Goal: Task Accomplishment & Management: Manage account settings

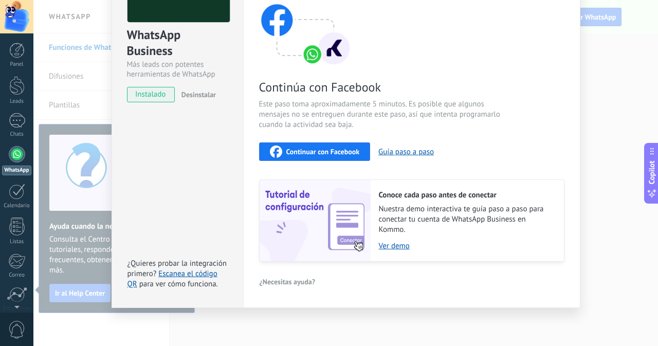
click at [324, 151] on span "Continuar con Facebook" at bounding box center [324, 151] width 74 height 7
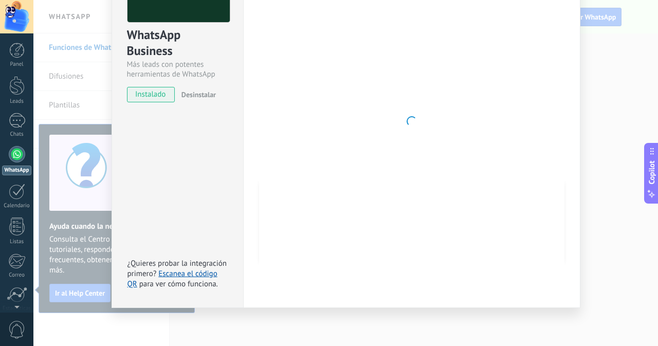
click at [171, 146] on div "WhatsApp Business Más leads con potentes herramientas de WhatsApp instalado Des…" at bounding box center [178, 121] width 132 height 373
click at [168, 273] on link "Escanea el código QR" at bounding box center [173, 279] width 90 height 20
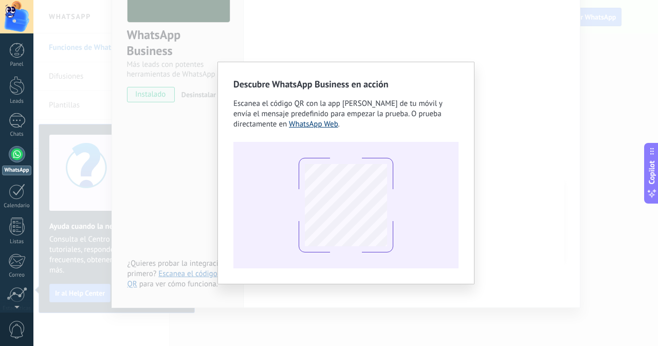
click at [305, 122] on link "WhatsApp Web" at bounding box center [313, 124] width 49 height 10
click at [76, 81] on div "Descubre WhatsApp Business en acción Escanea el código QR con la app de cámara …" at bounding box center [345, 173] width 625 height 346
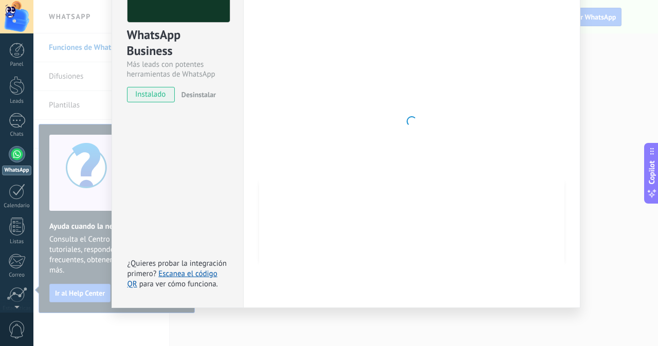
click at [616, 110] on div "WhatsApp Business Más leads con potentes herramientas de WhatsApp instalado Des…" at bounding box center [345, 173] width 625 height 346
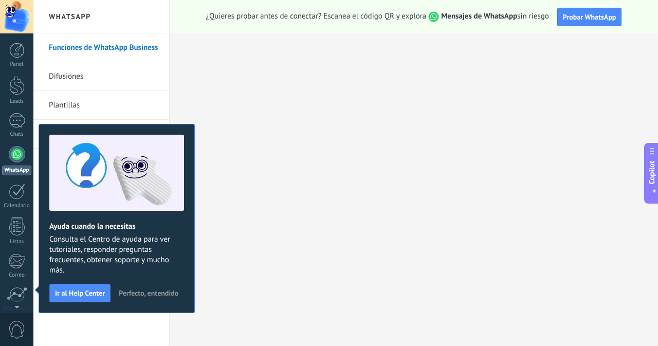
click at [137, 290] on span "Perfecto, entendido" at bounding box center [149, 293] width 60 height 7
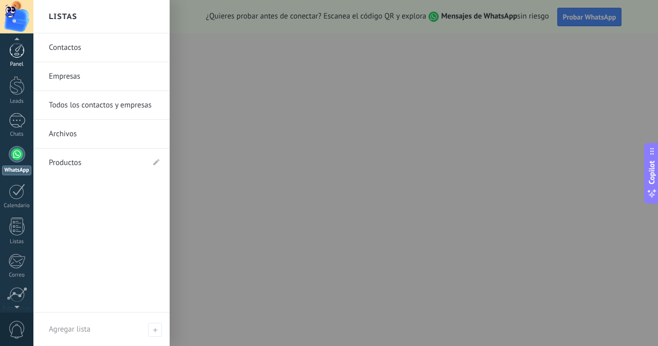
click at [13, 54] on div at bounding box center [16, 50] width 15 height 15
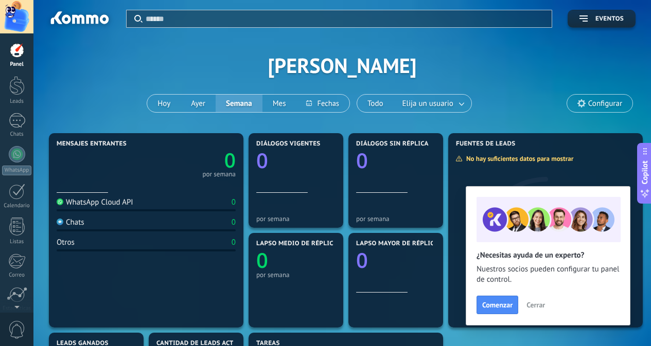
click at [13, 45] on div at bounding box center [16, 50] width 15 height 15
click at [0, 94] on link "Leads" at bounding box center [16, 90] width 33 height 29
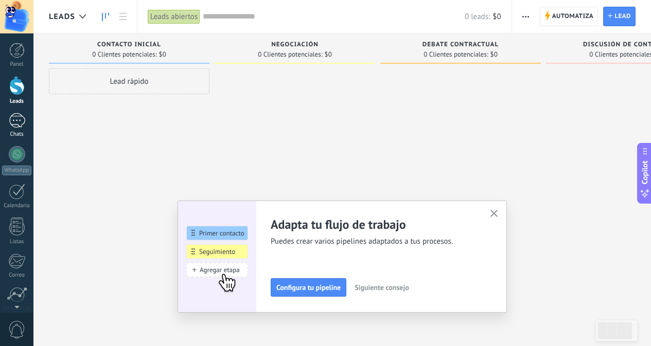
click at [7, 120] on link "Chats" at bounding box center [16, 125] width 33 height 25
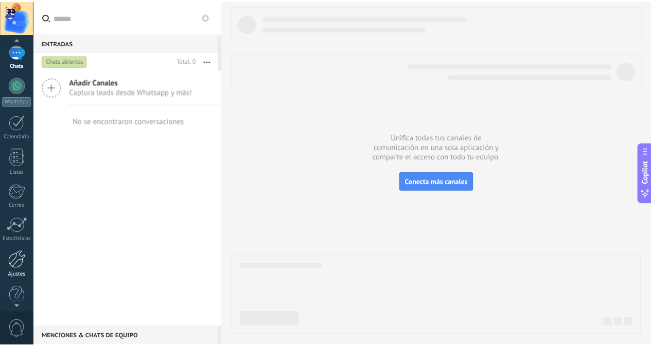
scroll to position [82, 0]
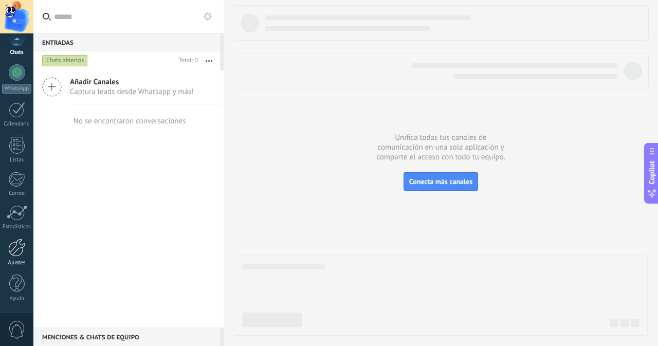
click at [23, 250] on div at bounding box center [16, 248] width 17 height 18
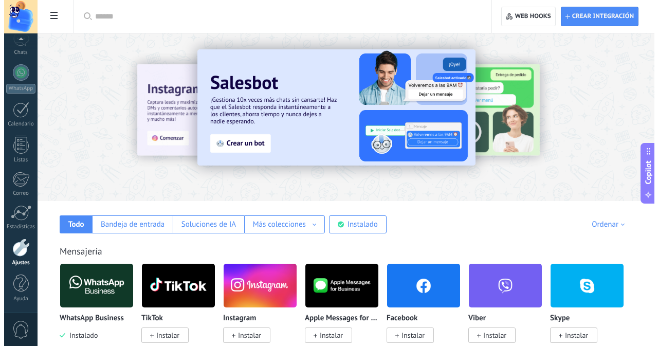
scroll to position [103, 0]
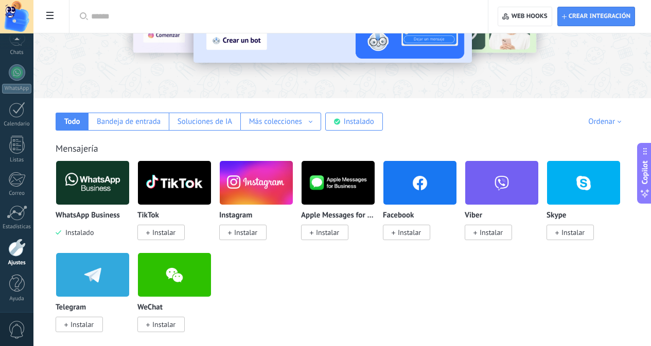
click at [456, 195] on img at bounding box center [419, 183] width 73 height 50
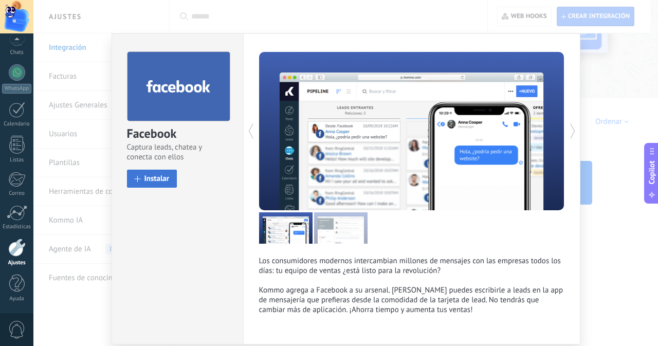
click at [159, 182] on span "Instalar" at bounding box center [157, 179] width 25 height 8
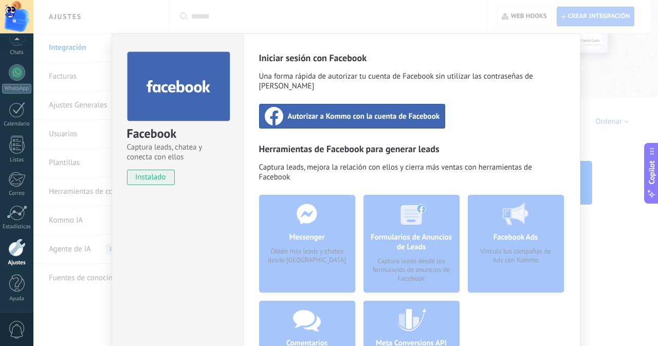
click at [365, 111] on span "Autorizar a Kommo con la cuenta de Facebook" at bounding box center [364, 116] width 152 height 10
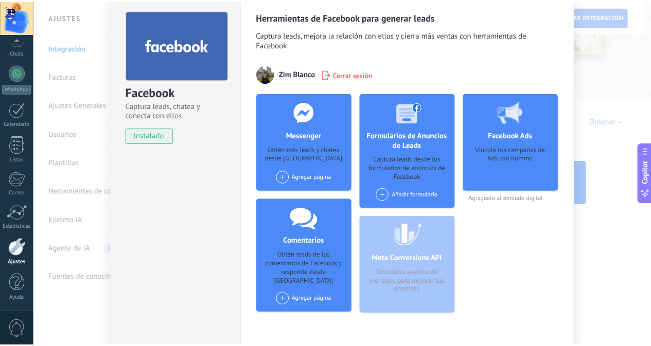
scroll to position [0, 0]
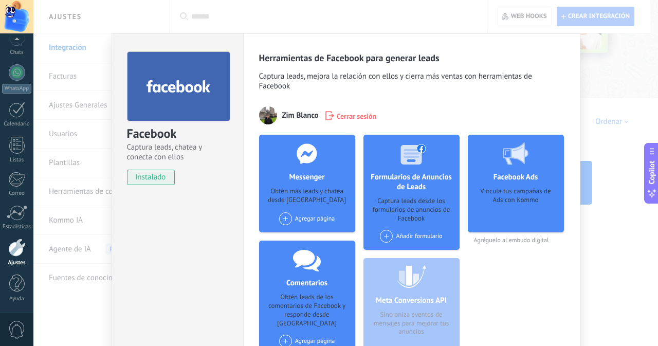
click at [444, 26] on div "Facebook Captura leads, chatea y conecta con ellos instalado Desinstalar Herram…" at bounding box center [345, 173] width 625 height 346
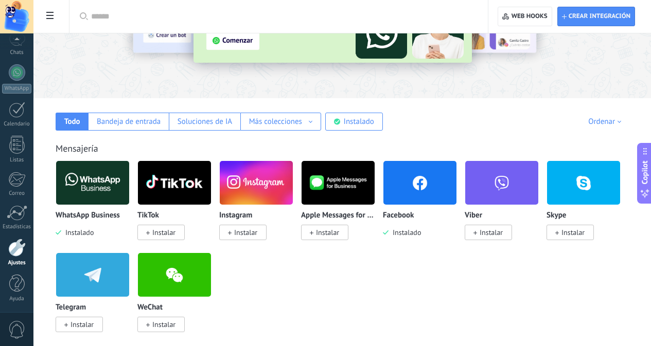
click at [293, 177] on img at bounding box center [256, 183] width 73 height 50
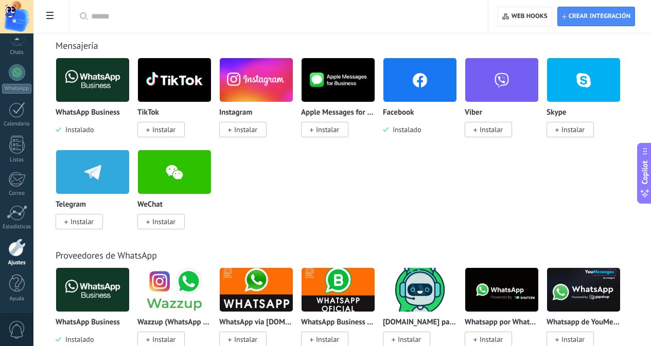
click at [257, 127] on span "Instalar" at bounding box center [245, 129] width 23 height 9
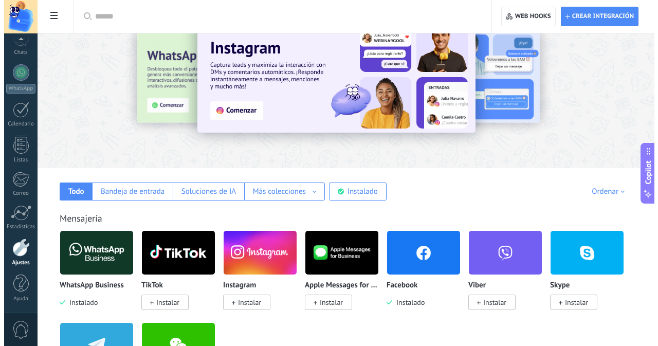
scroll to position [0, 0]
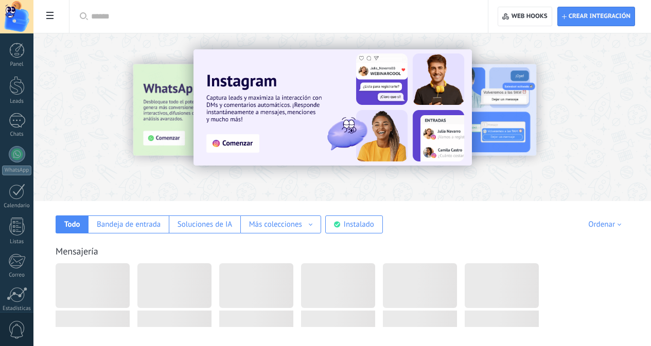
click at [304, 26] on div at bounding box center [282, 16] width 382 height 33
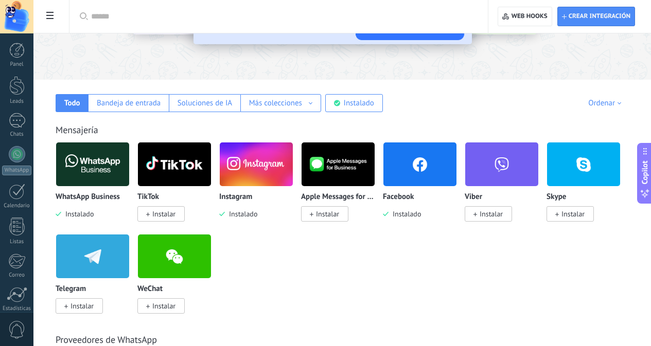
scroll to position [103, 0]
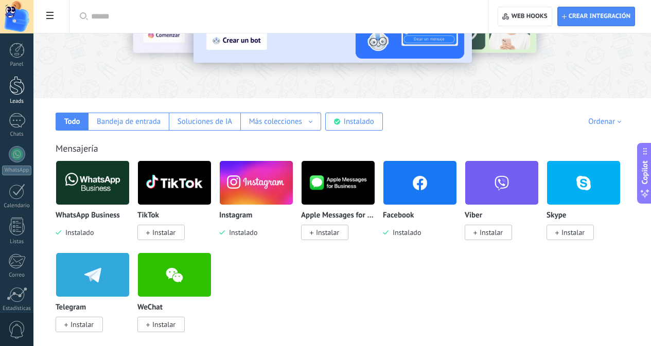
click at [22, 87] on div at bounding box center [16, 85] width 15 height 19
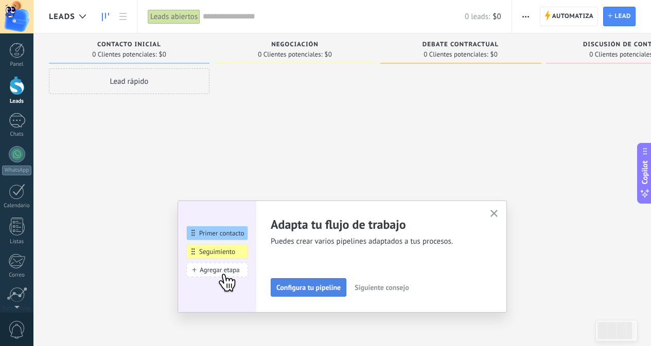
click at [308, 293] on button "Configura tu pipeline" at bounding box center [309, 287] width 76 height 19
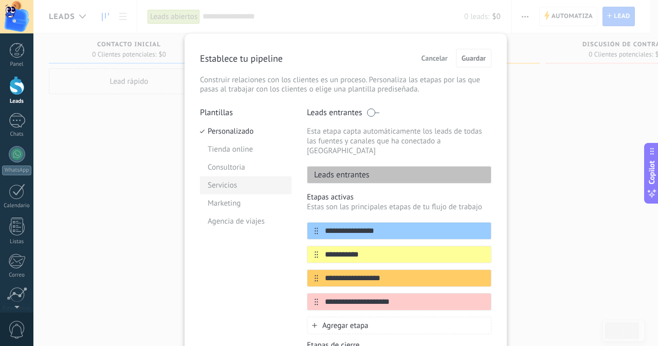
click at [233, 188] on li "Servicios" at bounding box center [246, 185] width 92 height 18
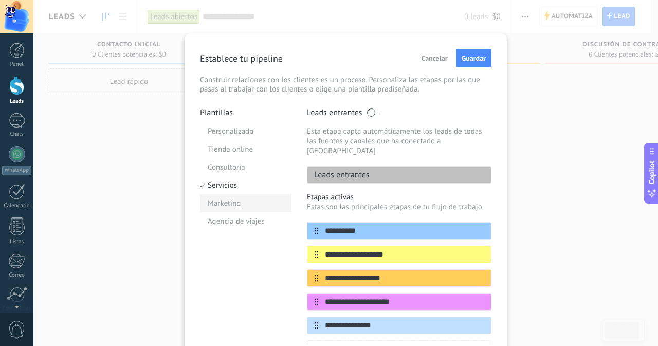
click at [233, 204] on li "Marketing" at bounding box center [246, 203] width 92 height 18
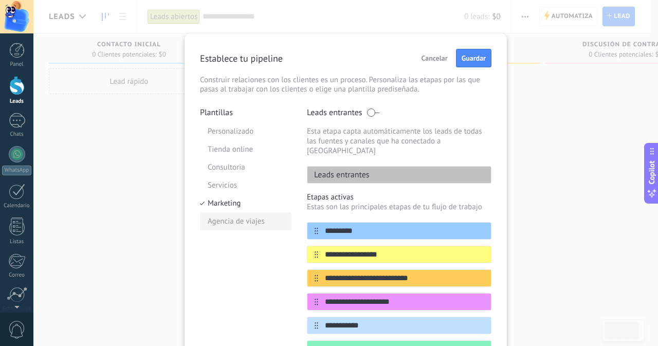
click at [242, 222] on li "Agencia de viajes" at bounding box center [246, 221] width 92 height 18
click at [227, 205] on li "Marketing" at bounding box center [246, 203] width 92 height 18
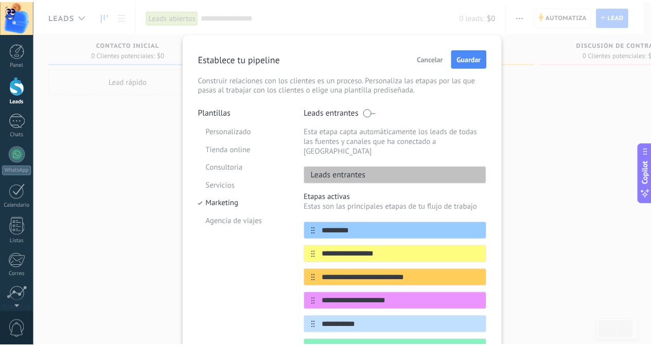
scroll to position [51, 0]
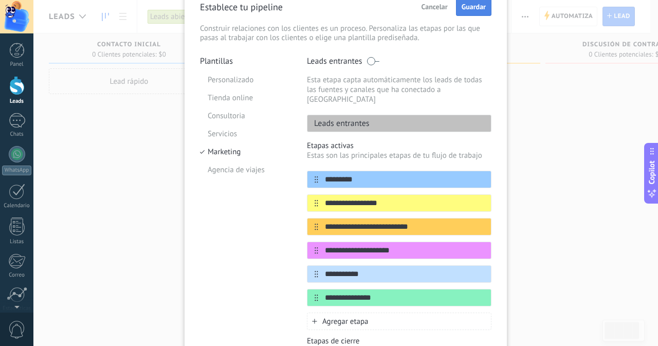
click at [470, 13] on button "Guardar" at bounding box center [473, 6] width 35 height 19
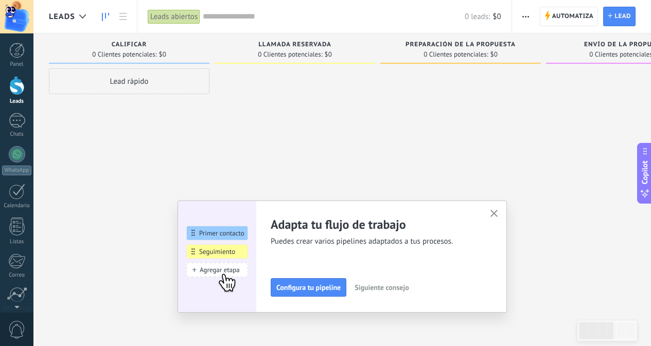
drag, startPoint x: 9, startPoint y: 126, endPoint x: 92, endPoint y: 131, distance: 83.5
click at [9, 126] on div at bounding box center [17, 120] width 16 height 15
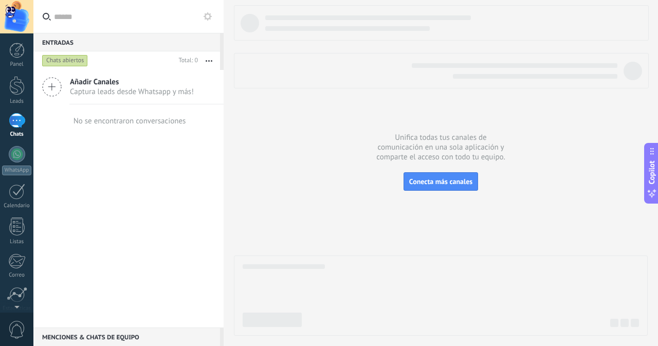
click at [114, 96] on span "Captura leads desde Whatsapp y más!" at bounding box center [132, 92] width 124 height 10
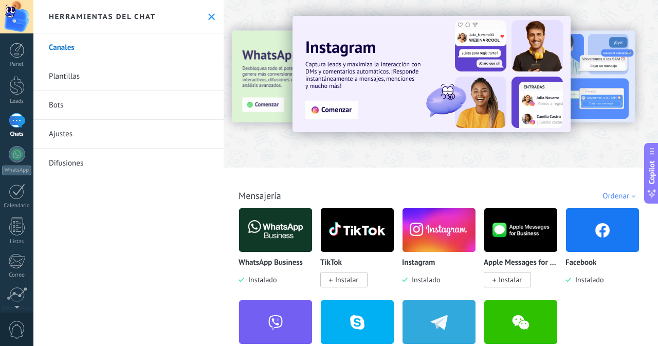
click at [202, 16] on div "Herramientas del chat" at bounding box center [128, 16] width 190 height 33
click at [208, 17] on icon at bounding box center [211, 16] width 7 height 7
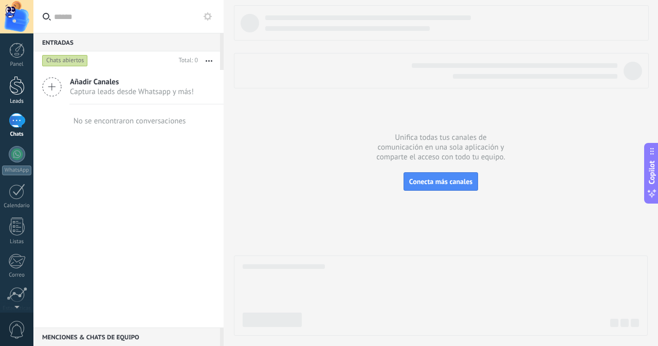
click at [15, 89] on div at bounding box center [16, 85] width 15 height 19
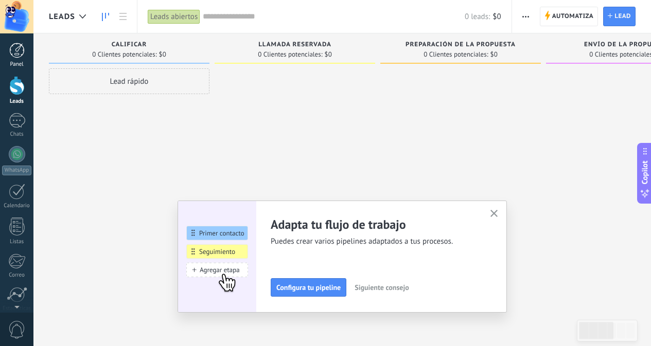
click at [14, 59] on link "Panel" at bounding box center [16, 55] width 33 height 25
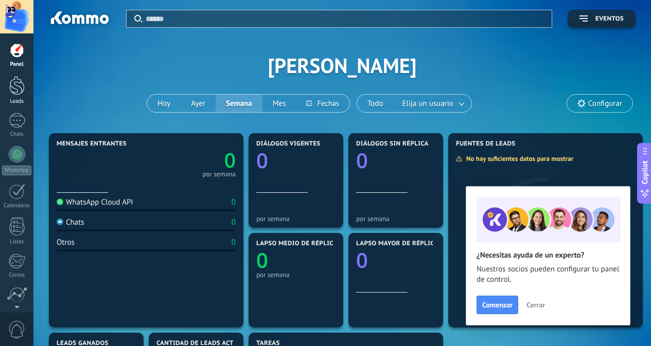
click at [17, 90] on div at bounding box center [16, 85] width 15 height 19
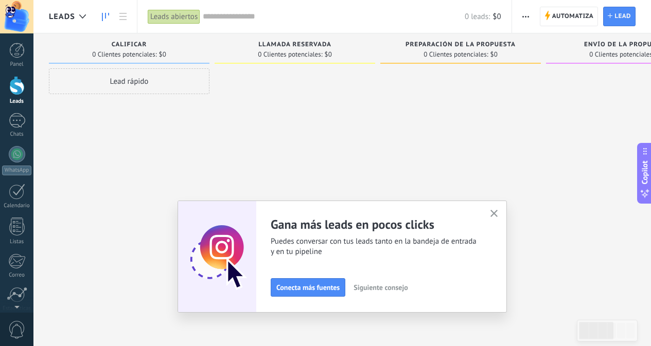
click at [381, 288] on span "Siguiente consejo" at bounding box center [380, 287] width 54 height 7
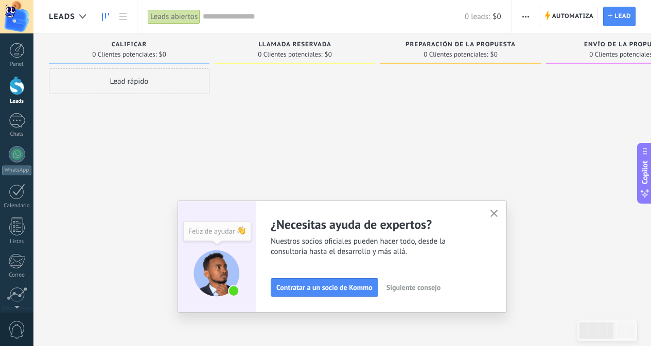
click at [412, 290] on span "Siguiente consejo" at bounding box center [413, 287] width 54 height 7
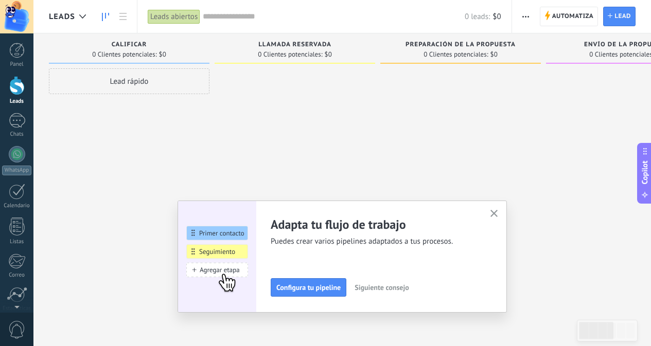
click at [408, 290] on span "Siguiente consejo" at bounding box center [381, 287] width 54 height 7
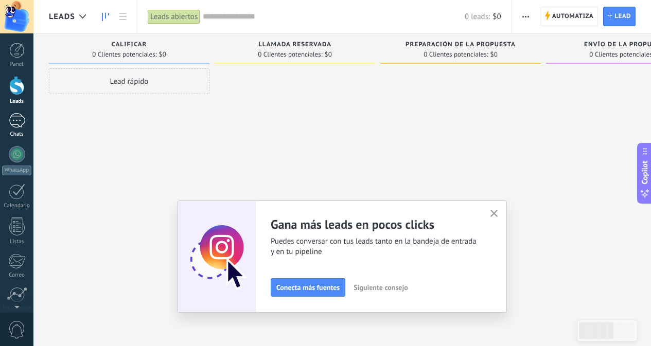
click at [19, 117] on div at bounding box center [17, 120] width 16 height 15
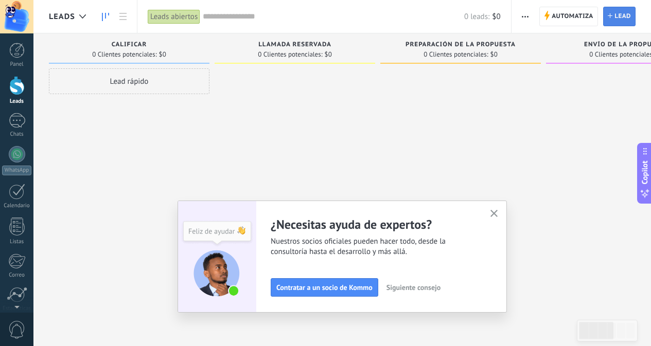
click at [618, 15] on span "Lead" at bounding box center [622, 16] width 16 height 19
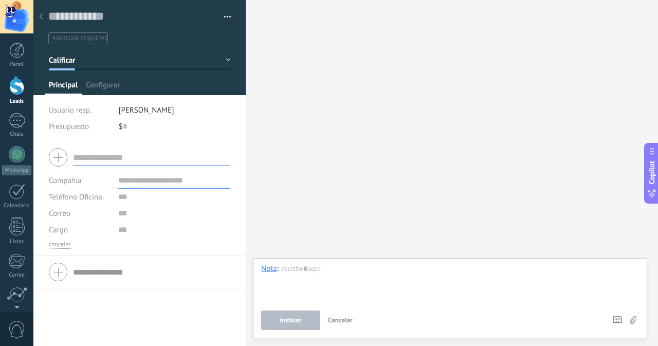
click at [41, 17] on use at bounding box center [41, 16] width 4 height 6
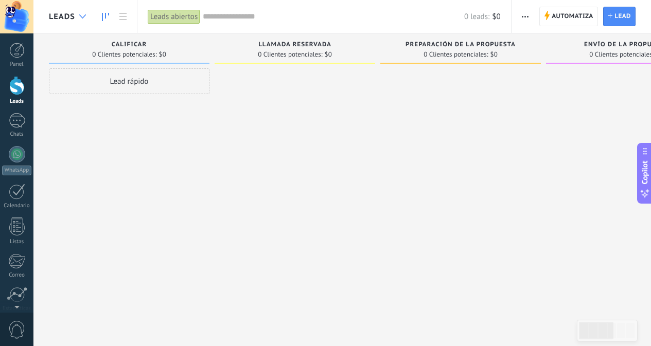
click at [78, 15] on div at bounding box center [82, 17] width 17 height 20
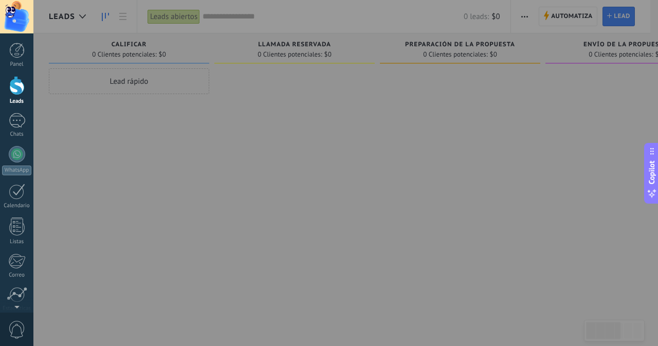
click at [344, 148] on div at bounding box center [362, 173] width 658 height 346
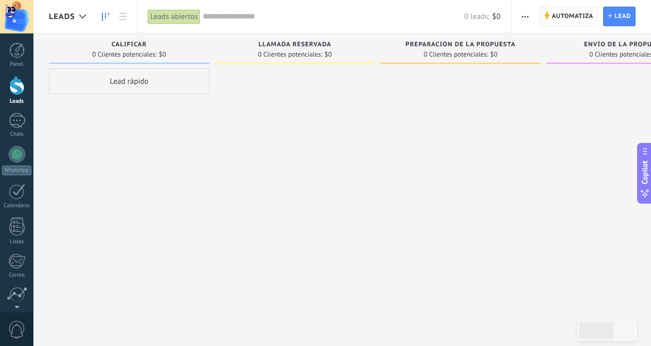
click at [554, 17] on span "Automatiza" at bounding box center [572, 16] width 42 height 19
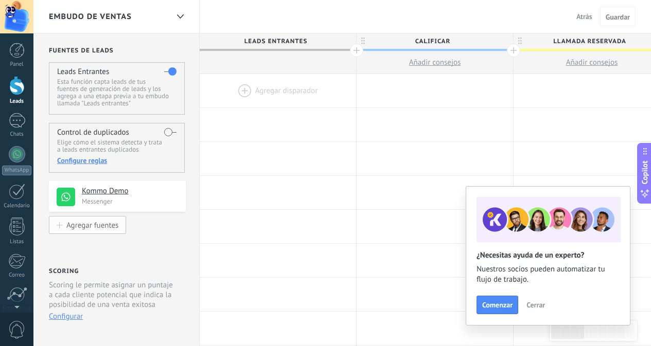
click at [104, 224] on div "Agregar fuentes" at bounding box center [92, 225] width 52 height 9
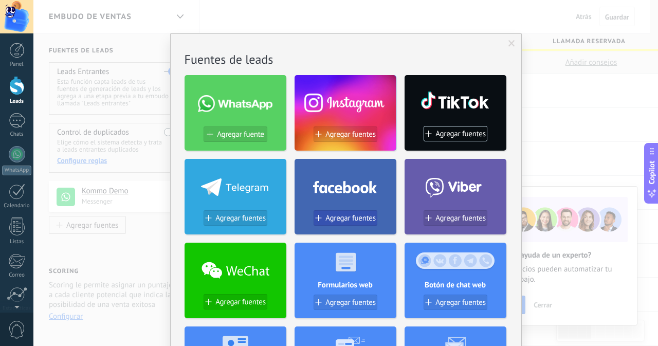
click at [339, 218] on span "Agregar fuentes" at bounding box center [351, 218] width 50 height 9
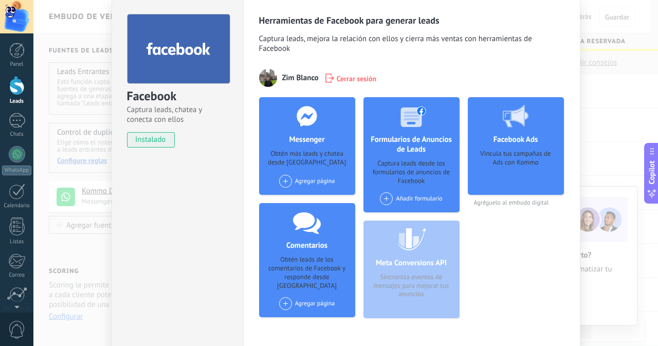
scroll to position [86, 0]
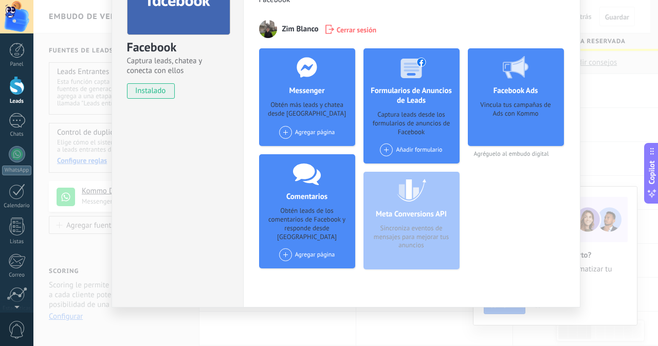
click at [310, 81] on div at bounding box center [307, 67] width 102 height 38
click at [299, 133] on div "Agregar página" at bounding box center [307, 132] width 56 height 13
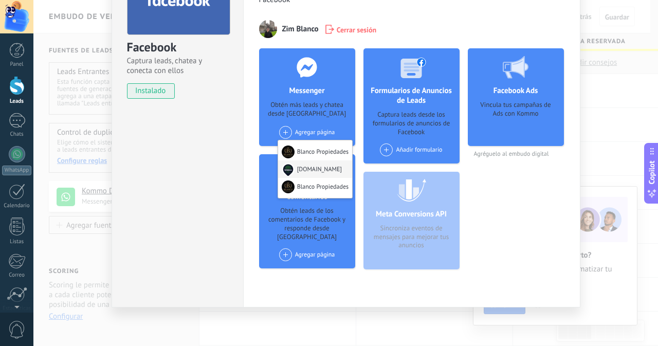
click at [309, 170] on div "[DOMAIN_NAME]" at bounding box center [315, 169] width 74 height 17
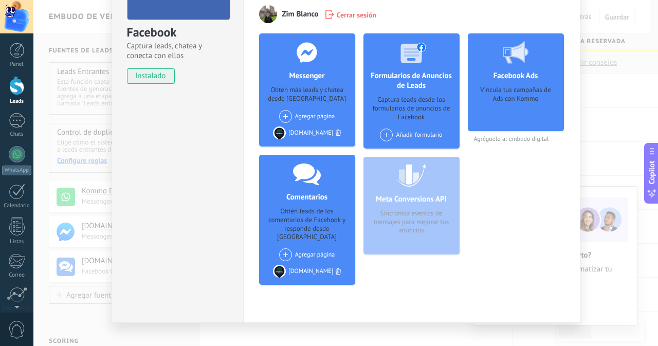
scroll to position [108, 0]
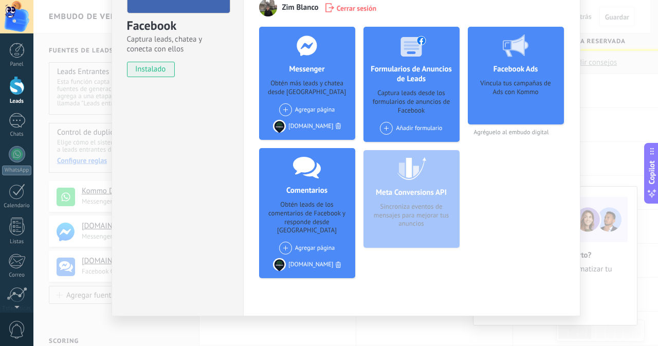
click at [312, 106] on div "Agregar página Blanco Propiedades Blanco Propiedades" at bounding box center [307, 109] width 56 height 13
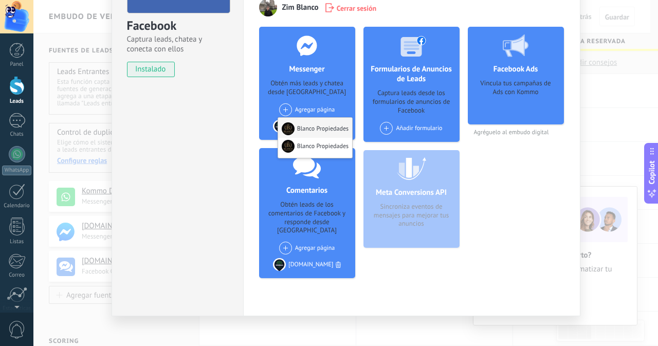
click at [324, 128] on div "Blanco Propiedades" at bounding box center [315, 128] width 74 height 20
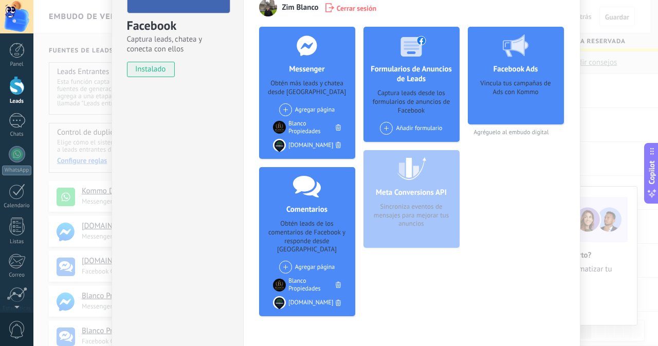
click at [310, 111] on div "Agregar página Blanco Propiedades" at bounding box center [307, 109] width 56 height 13
click at [207, 114] on div "Facebook Captura leads, chatea y conecta con ellos instalado Desinstalar" at bounding box center [178, 139] width 132 height 429
click at [518, 47] on use at bounding box center [516, 45] width 26 height 23
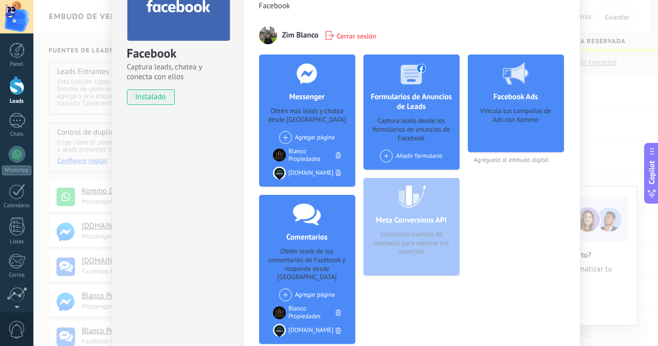
scroll to position [57, 0]
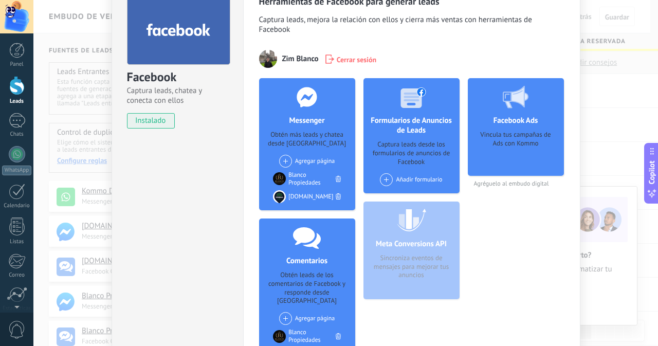
click at [82, 174] on div "Facebook Captura leads, chatea y conecta con ellos instalado Desinstalar Herram…" at bounding box center [345, 173] width 625 height 346
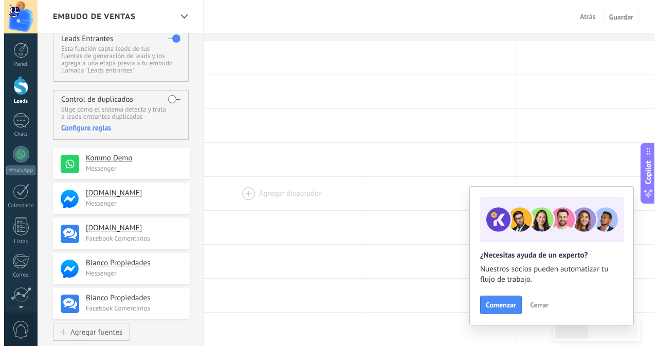
scroll to position [51, 0]
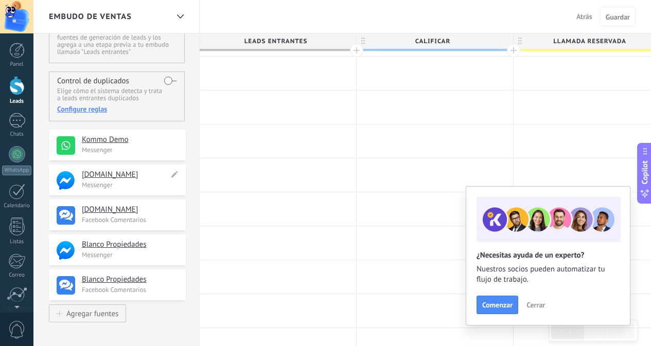
click at [139, 183] on p "Messenger" at bounding box center [131, 185] width 98 height 9
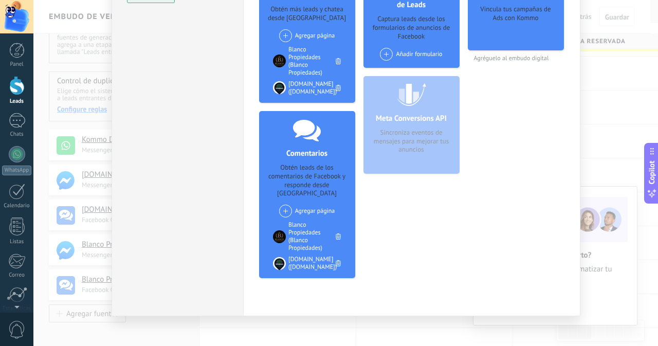
scroll to position [79, 0]
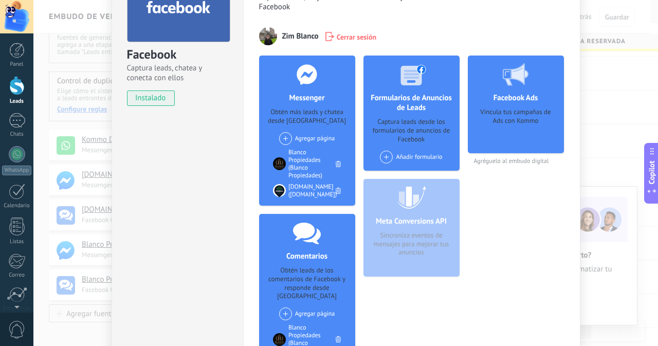
click at [506, 197] on div "Facebook Ads Vincula tus campañas de Ads con Kommo Agréguelo al embudo digital" at bounding box center [516, 223] width 96 height 334
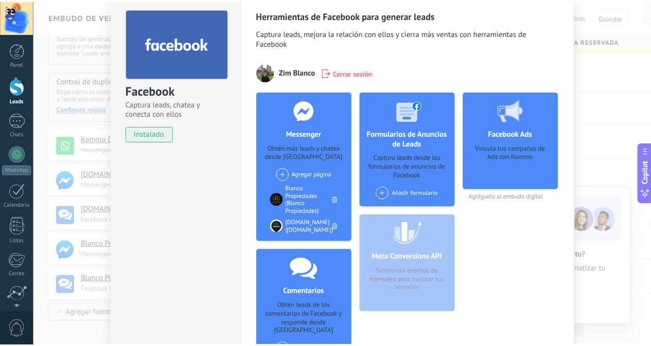
scroll to position [0, 0]
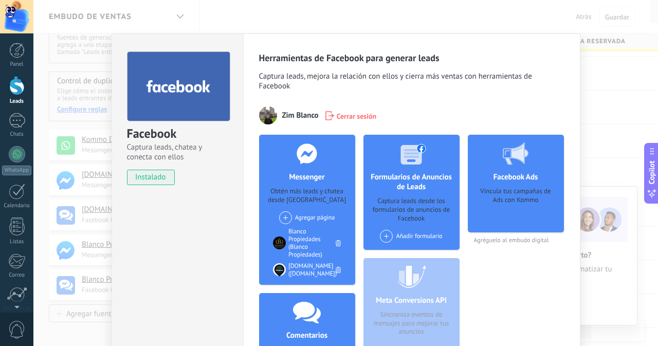
click at [196, 20] on div "Facebook Captura leads, chatea y conecta con ellos instalado Desinstalar Herram…" at bounding box center [345, 173] width 625 height 346
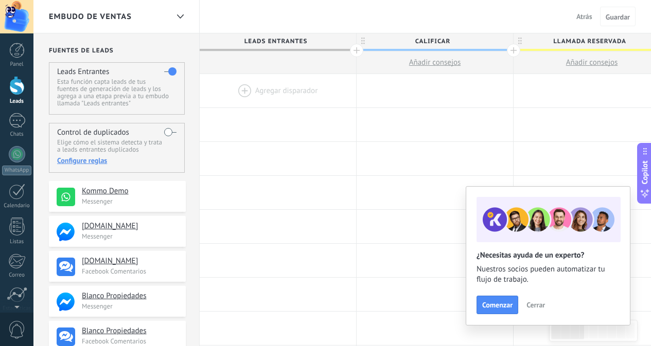
click at [71, 90] on p "Esta función capta leads de tus fuentes de generación de leads y los agrega a u…" at bounding box center [116, 92] width 119 height 29
click at [166, 130] on label at bounding box center [170, 132] width 12 height 16
click at [483, 296] on button "Comenzar" at bounding box center [497, 305] width 42 height 19
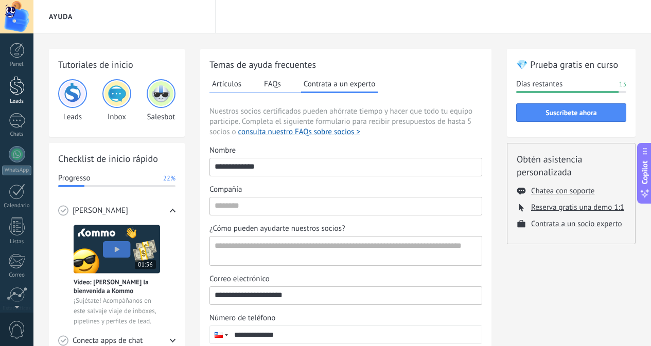
click at [15, 85] on div at bounding box center [16, 85] width 15 height 19
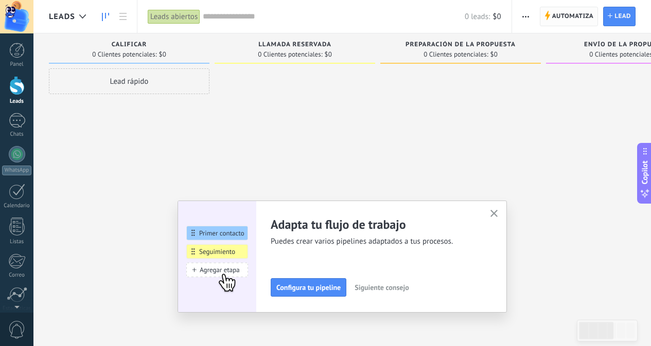
click at [574, 13] on span "Automatiza" at bounding box center [573, 16] width 42 height 19
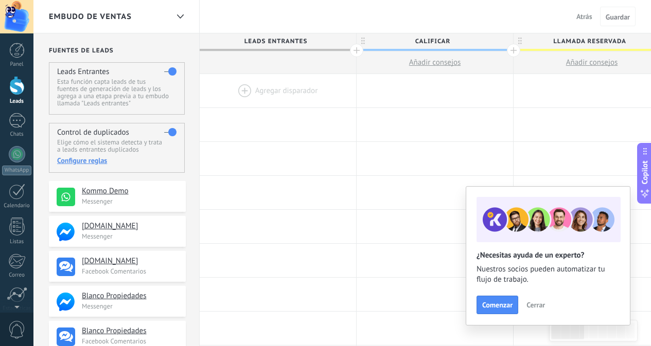
click at [262, 94] on div at bounding box center [278, 90] width 156 height 33
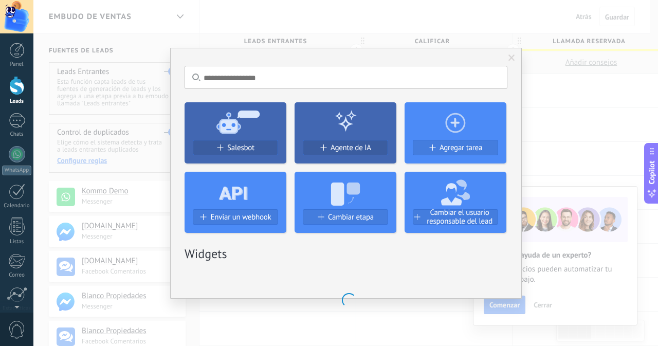
click at [460, 13] on div "No hay resultados Salesbot Agente de IA Agregar tarea Enviar un webhook Cambiar…" at bounding box center [345, 173] width 625 height 346
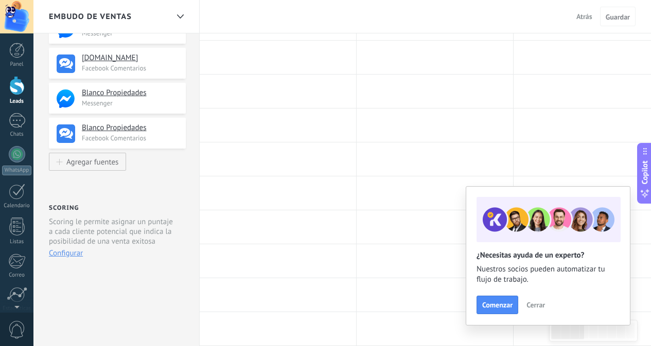
scroll to position [206, 0]
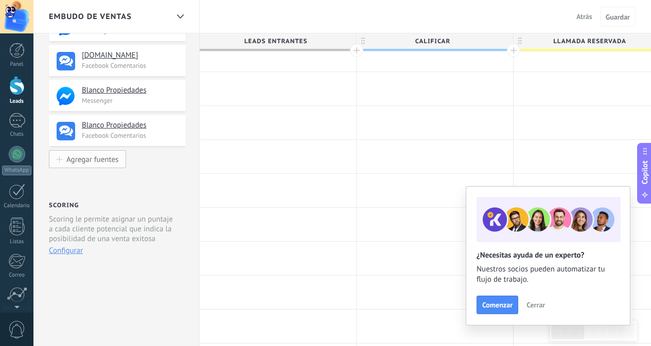
click at [101, 154] on button "Agregar fuentes" at bounding box center [87, 159] width 77 height 18
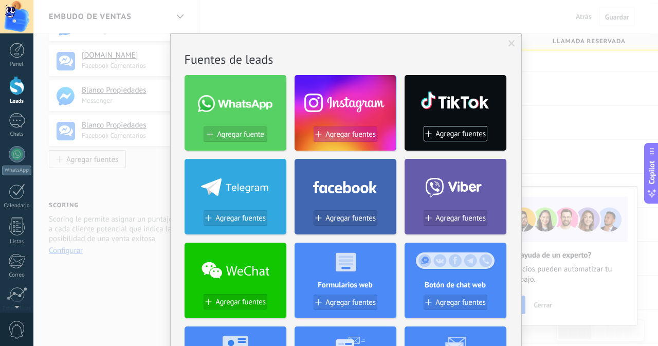
click at [353, 132] on span "Agregar fuentes" at bounding box center [351, 134] width 50 height 9
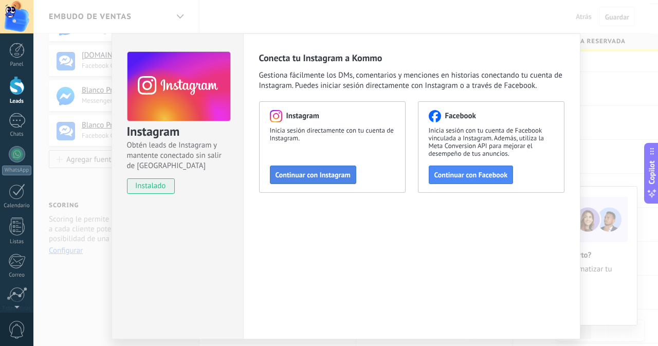
click at [308, 177] on span "Continuar con Instagram" at bounding box center [313, 174] width 75 height 7
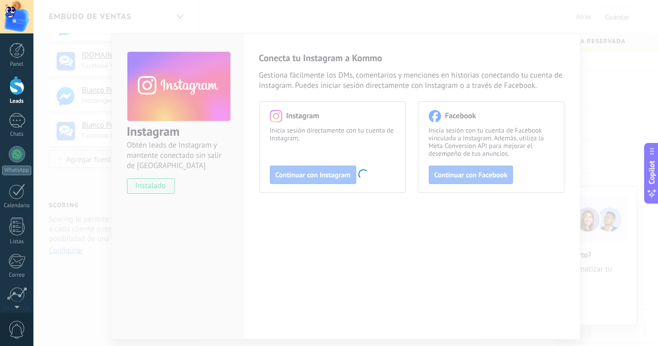
click at [7, 55] on link "Panel" at bounding box center [16, 55] width 33 height 25
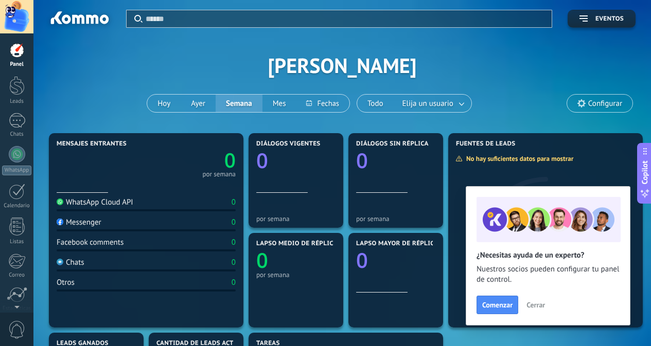
click at [91, 225] on div "Messenger" at bounding box center [79, 223] width 45 height 10
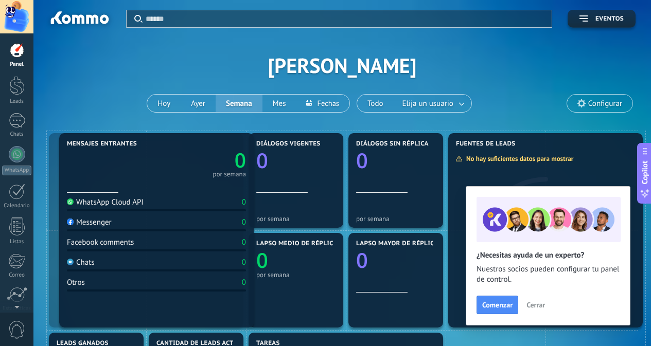
drag, startPoint x: 164, startPoint y: 186, endPoint x: 169, endPoint y: 178, distance: 9.4
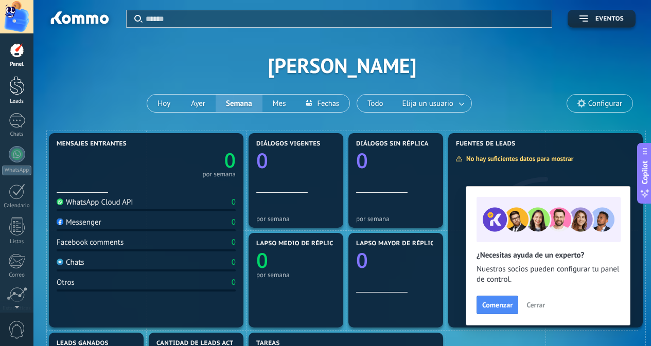
click at [17, 98] on div "Leads" at bounding box center [17, 101] width 30 height 7
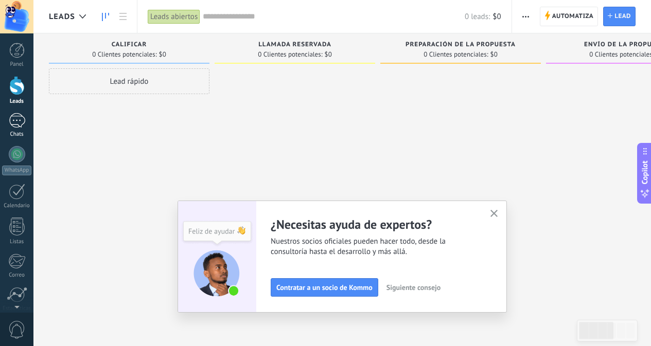
click at [18, 126] on div at bounding box center [17, 120] width 16 height 15
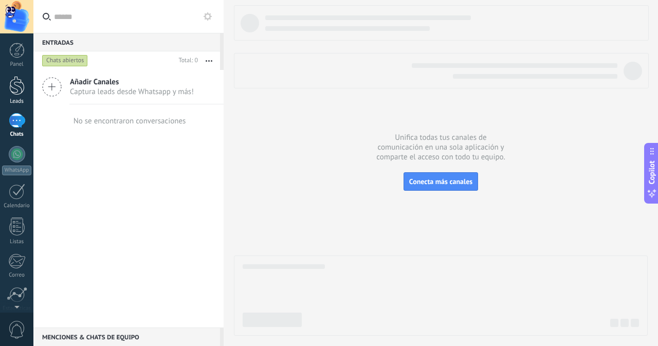
click at [19, 81] on div at bounding box center [16, 85] width 15 height 19
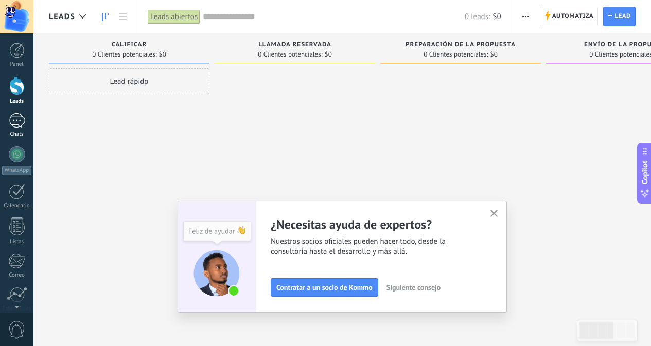
click at [15, 126] on div at bounding box center [17, 120] width 16 height 15
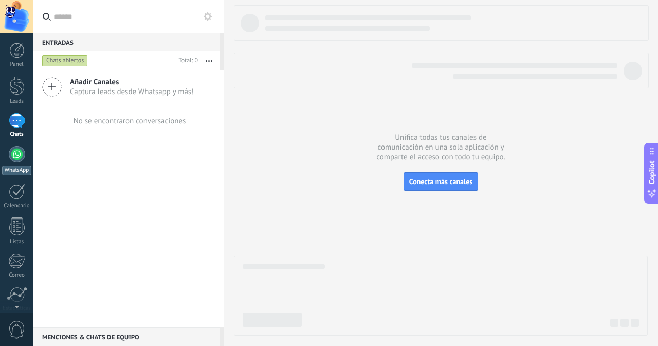
click at [21, 155] on div at bounding box center [17, 154] width 16 height 16
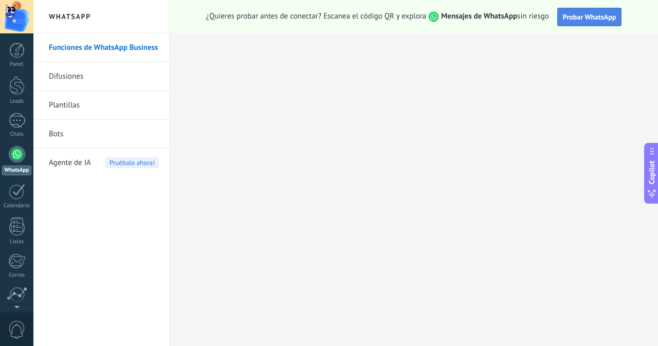
click at [570, 19] on span "Probar WhatsApp" at bounding box center [590, 16] width 54 height 9
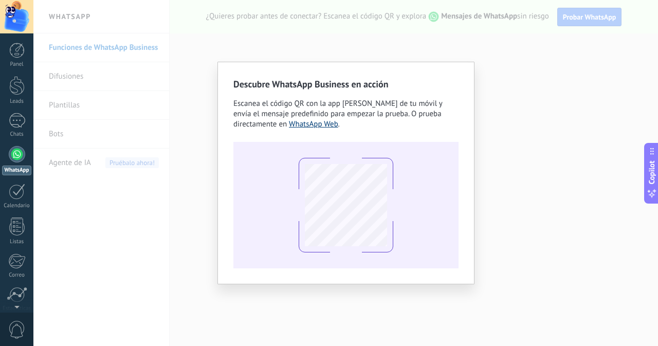
click at [304, 127] on link "WhatsApp Web" at bounding box center [313, 124] width 49 height 10
click at [198, 109] on div "Descubre WhatsApp Business en acción Escanea el código QR con la app de cámara …" at bounding box center [345, 173] width 625 height 346
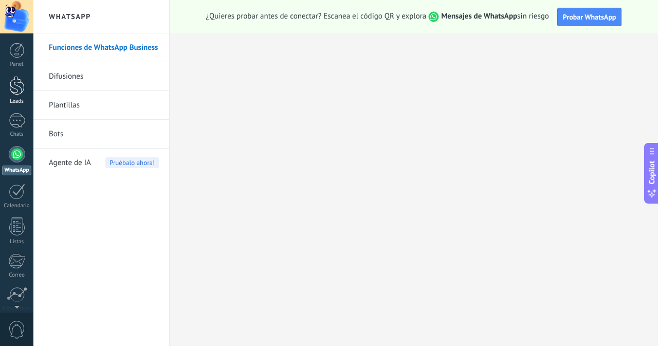
click at [15, 90] on div at bounding box center [16, 85] width 15 height 19
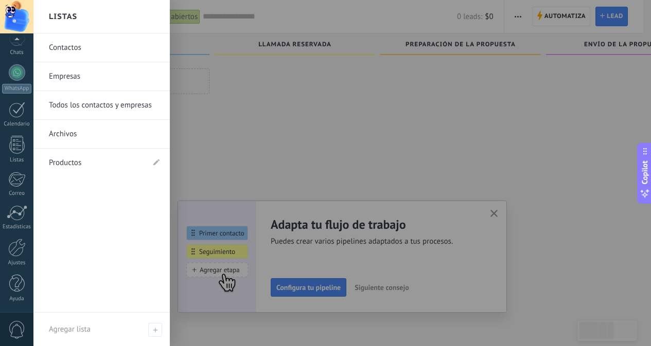
scroll to position [17, 0]
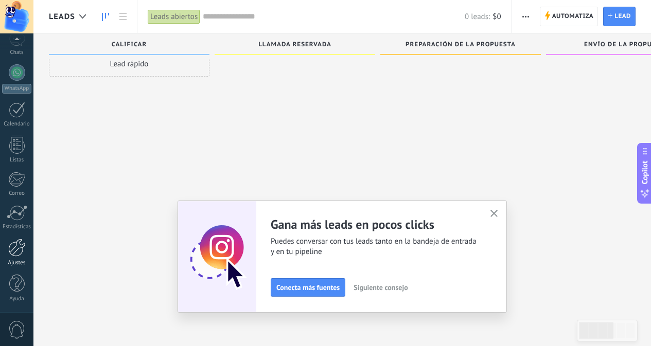
click at [22, 247] on div at bounding box center [16, 248] width 17 height 18
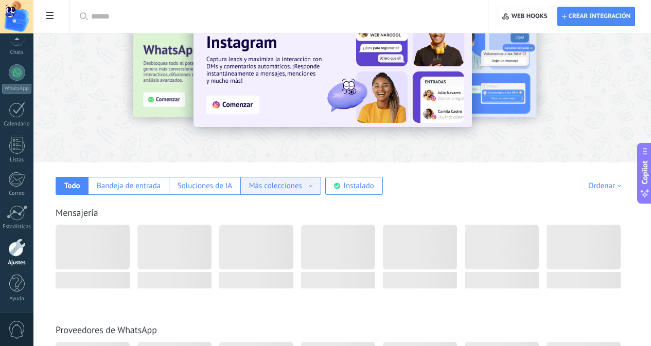
scroll to position [154, 0]
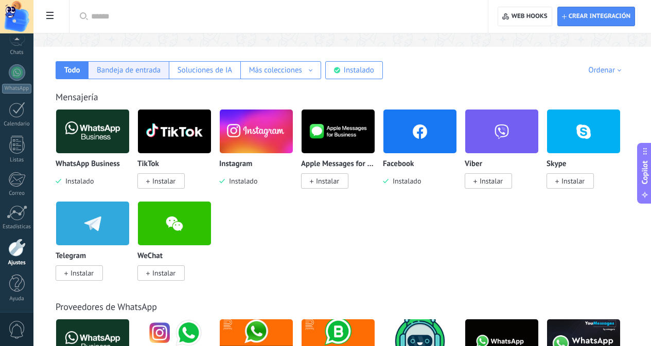
click at [161, 70] on div "Bandeja de entrada" at bounding box center [129, 70] width 64 height 10
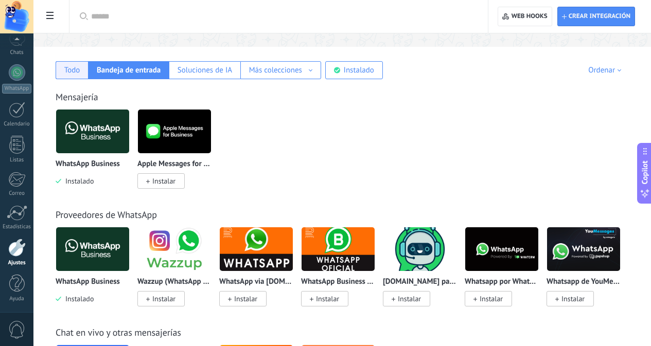
click at [80, 75] on div "Todo" at bounding box center [72, 70] width 16 height 10
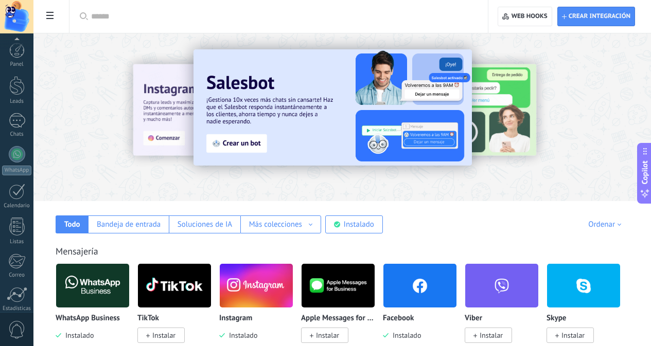
scroll to position [82, 0]
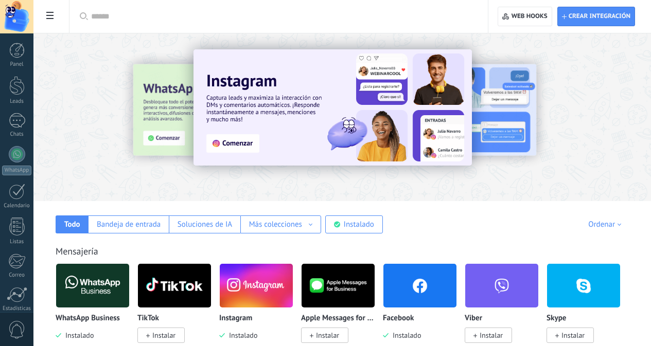
click at [19, 111] on div "Panel Leads Chats WhatsApp Clientes" at bounding box center [16, 219] width 33 height 352
click at [12, 123] on div "Panel Leads Chats WhatsApp Clientes" at bounding box center [16, 219] width 33 height 352
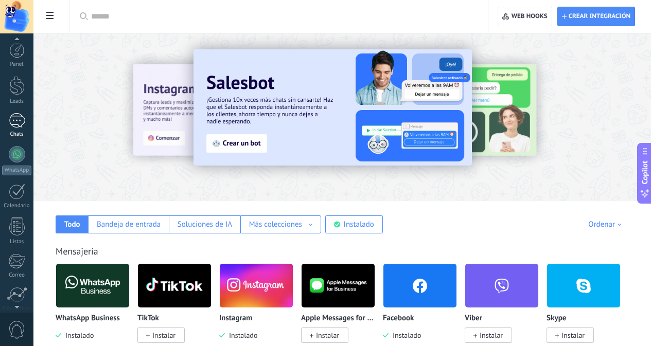
click at [21, 123] on div at bounding box center [17, 120] width 16 height 15
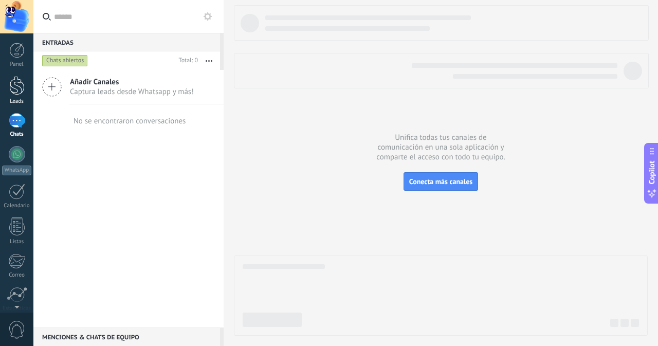
click at [16, 90] on div at bounding box center [16, 85] width 15 height 19
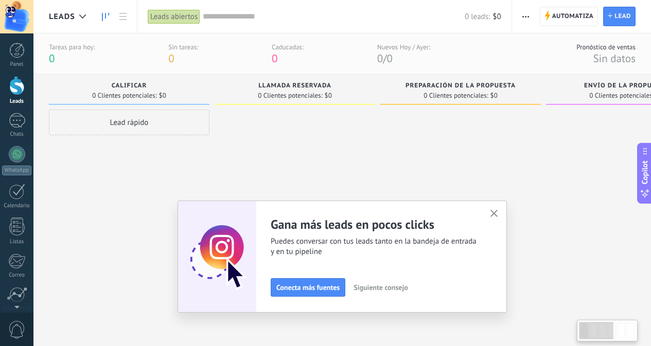
scroll to position [3, 0]
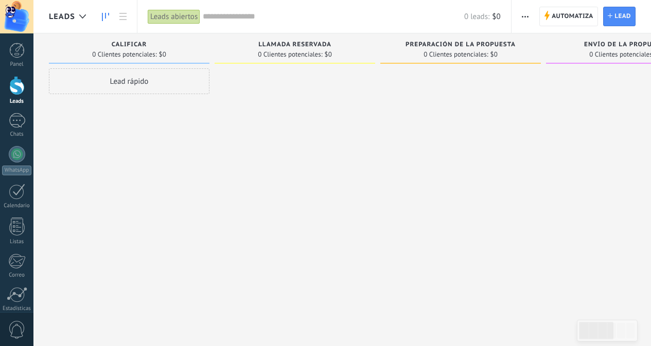
click at [526, 19] on span "button" at bounding box center [525, 17] width 7 height 20
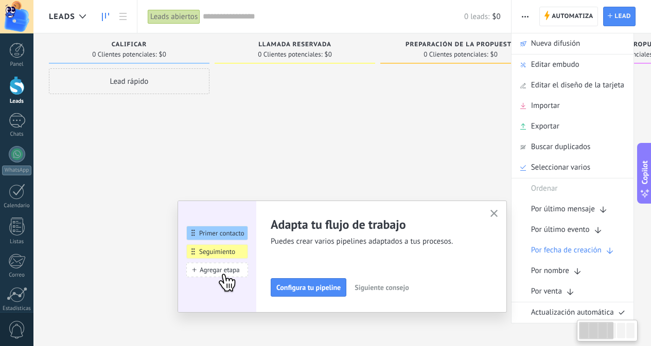
click at [313, 111] on div at bounding box center [295, 174] width 161 height 212
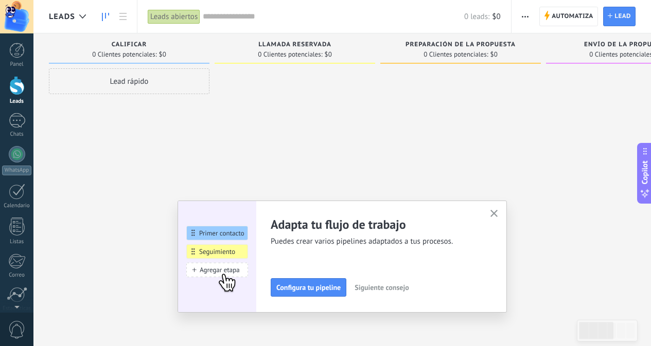
click at [13, 14] on div at bounding box center [16, 16] width 33 height 33
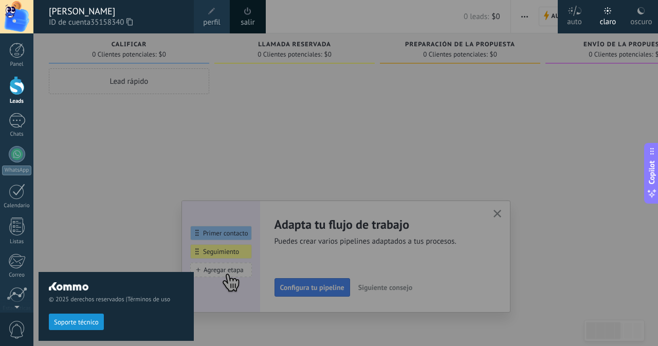
click at [132, 23] on icon at bounding box center [130, 22] width 6 height 8
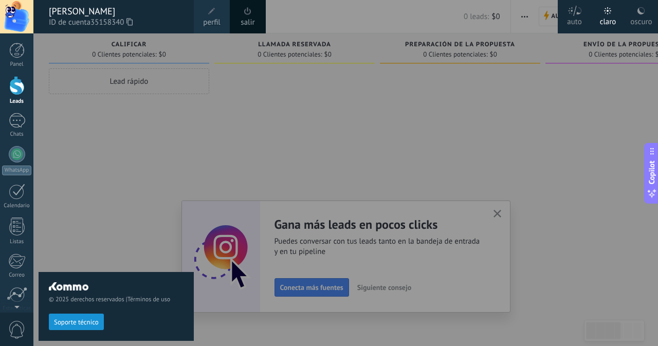
click at [221, 13] on link "perfil" at bounding box center [212, 16] width 36 height 33
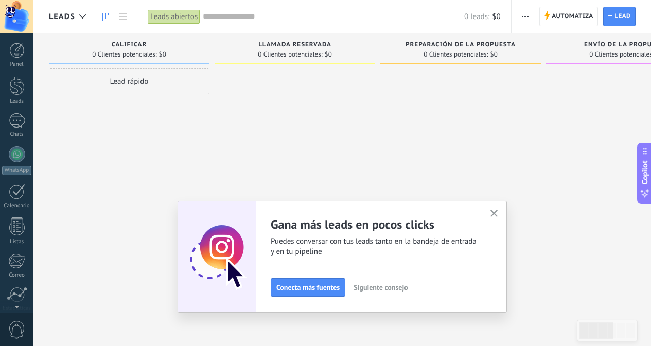
scroll to position [82, 0]
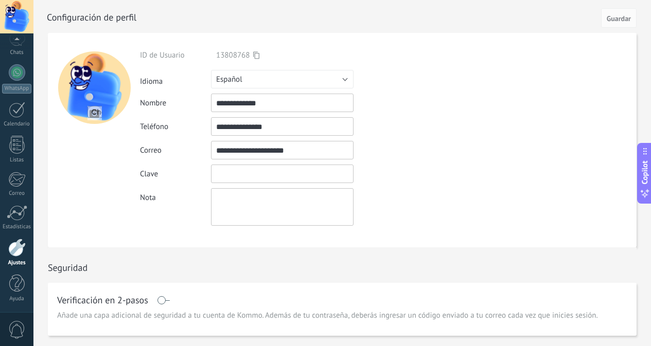
click at [253, 172] on input "textbox" at bounding box center [282, 174] width 142 height 19
click at [301, 180] on input "textbox" at bounding box center [282, 174] width 142 height 19
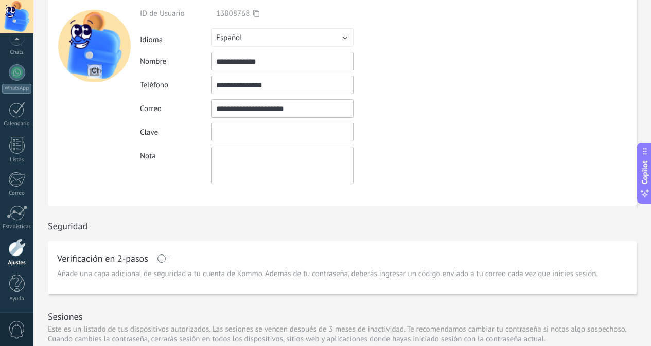
scroll to position [0, 0]
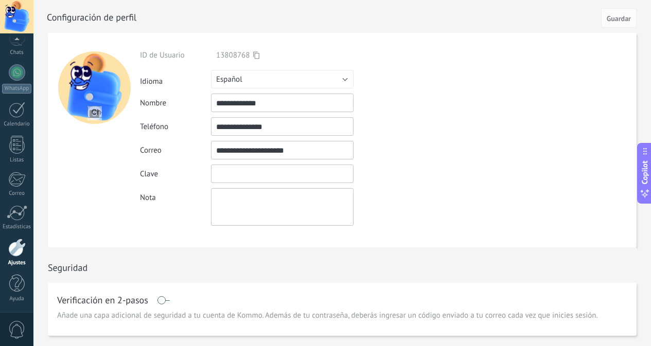
click at [241, 176] on input "textbox" at bounding box center [282, 174] width 142 height 19
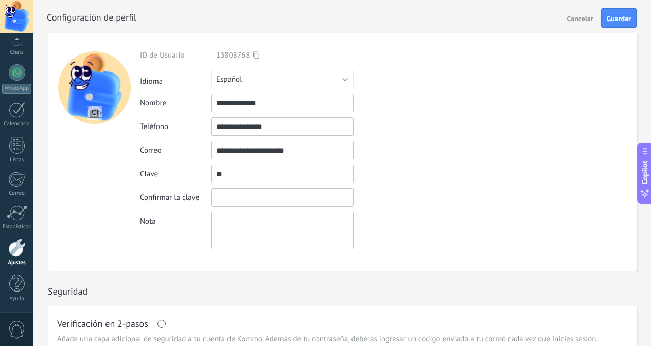
type input "*"
click at [261, 193] on input "textbox" at bounding box center [282, 197] width 142 height 19
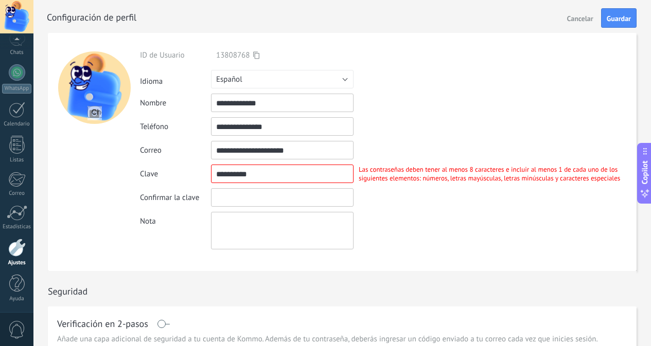
click at [248, 174] on input "textbox" at bounding box center [282, 174] width 142 height 19
click at [245, 197] on input "textbox" at bounding box center [282, 197] width 142 height 19
click at [272, 195] on input "textbox" at bounding box center [282, 197] width 142 height 19
click at [301, 172] on input "textbox" at bounding box center [282, 174] width 142 height 19
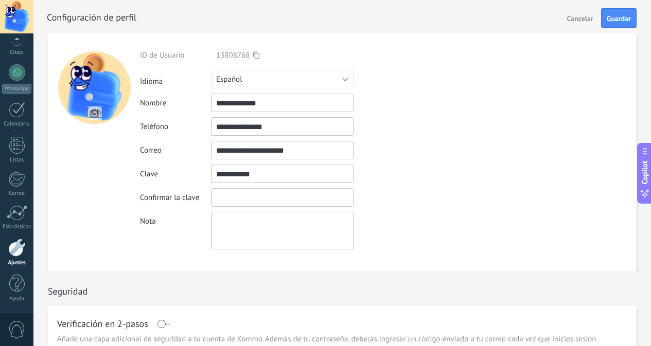
click at [299, 187] on div "**********" at bounding box center [388, 149] width 496 height 199
click at [266, 178] on input "textbox" at bounding box center [282, 174] width 142 height 19
type input "*"
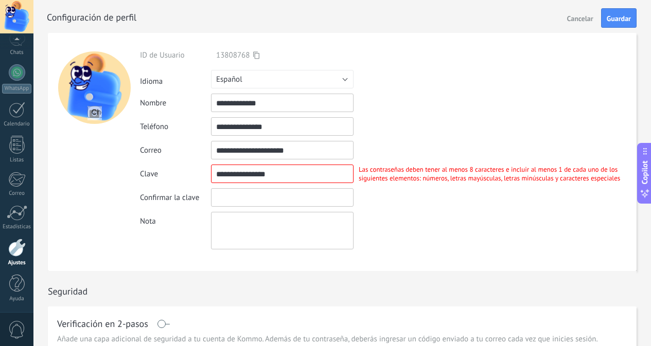
click at [258, 192] on input "textbox" at bounding box center [282, 197] width 142 height 19
click at [293, 174] on input "textbox" at bounding box center [282, 174] width 142 height 19
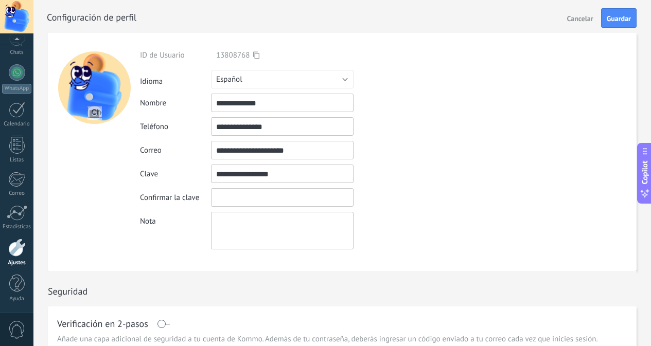
click at [289, 191] on input "textbox" at bounding box center [282, 197] width 142 height 19
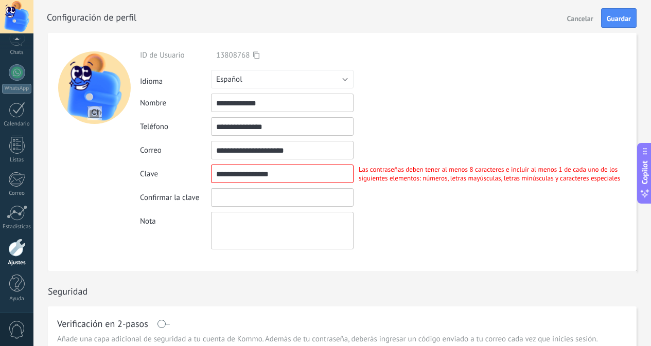
click at [270, 175] on input "textbox" at bounding box center [282, 174] width 142 height 19
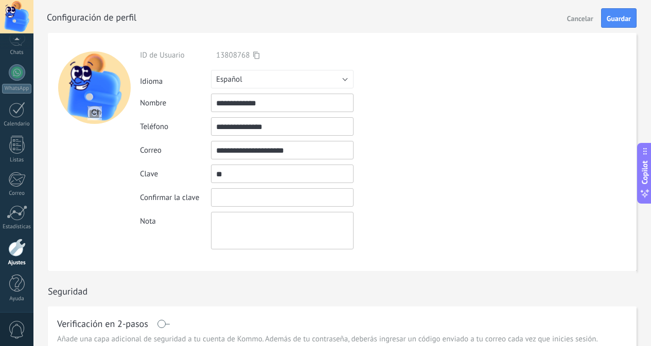
type input "*"
type input "**********"
click at [524, 250] on div "**********" at bounding box center [388, 152] width 496 height 238
click at [622, 25] on button "Guardar" at bounding box center [618, 18] width 35 height 20
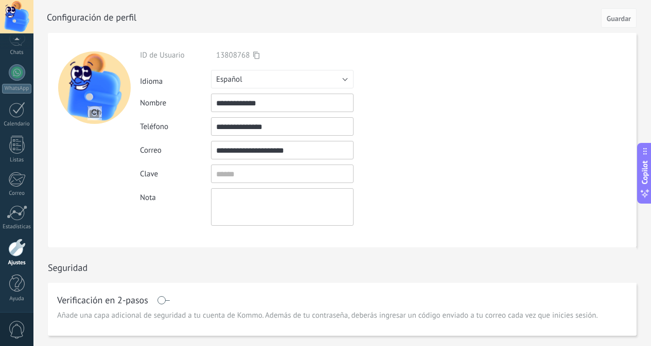
click at [26, 14] on div at bounding box center [16, 16] width 33 height 33
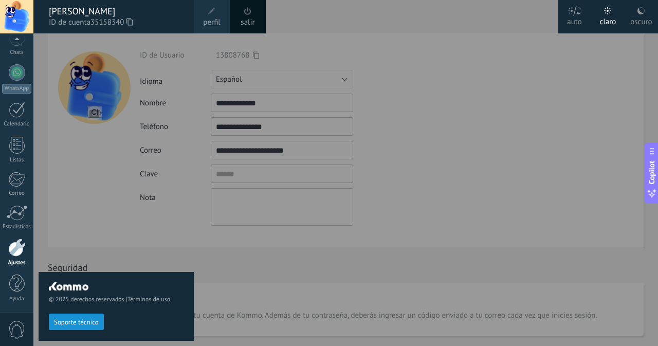
click at [249, 14] on span at bounding box center [247, 11] width 7 height 8
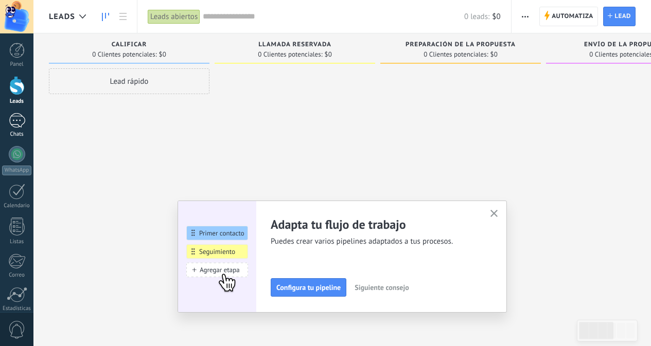
click at [14, 123] on div at bounding box center [17, 120] width 16 height 15
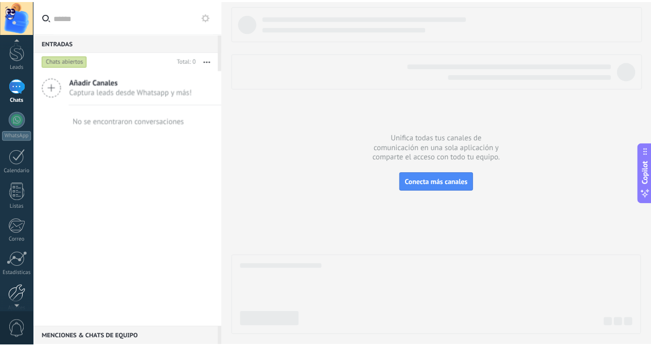
scroll to position [82, 0]
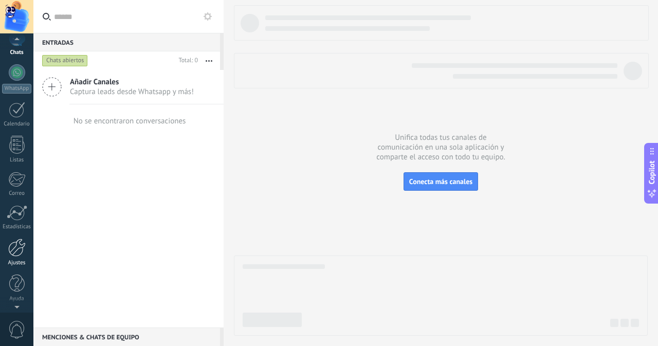
click at [12, 256] on div at bounding box center [16, 248] width 17 height 18
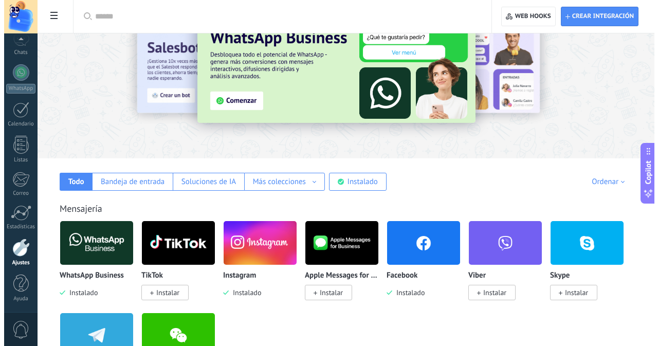
scroll to position [103, 0]
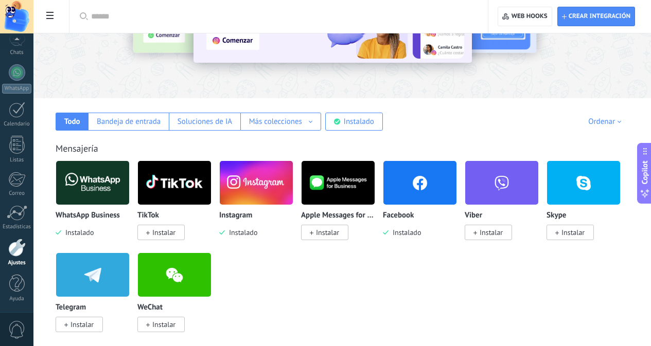
click at [421, 235] on span "Instalado" at bounding box center [404, 232] width 32 height 9
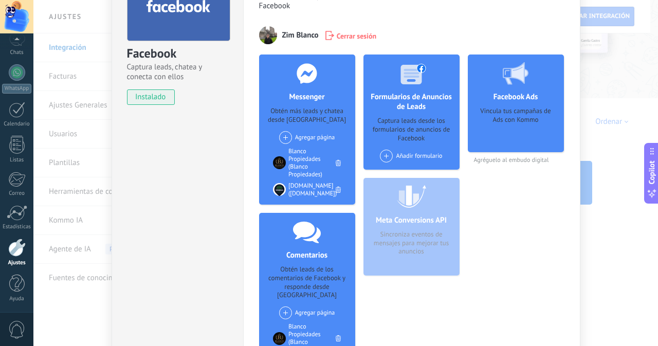
scroll to position [79, 0]
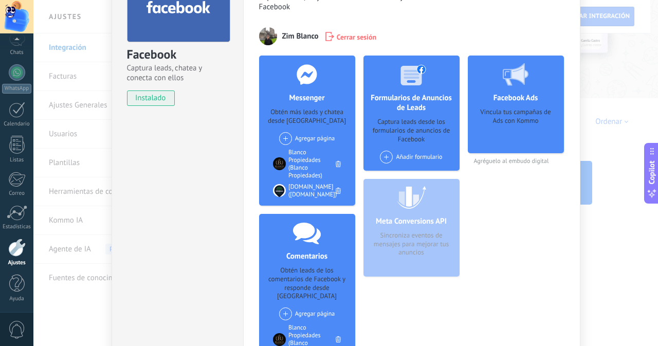
click at [600, 120] on div "Facebook Captura leads, chatea y conecta con ellos instalado Desinstalar Herram…" at bounding box center [345, 173] width 625 height 346
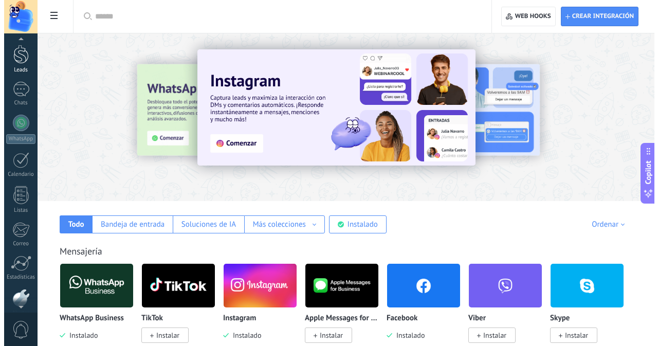
scroll to position [0, 0]
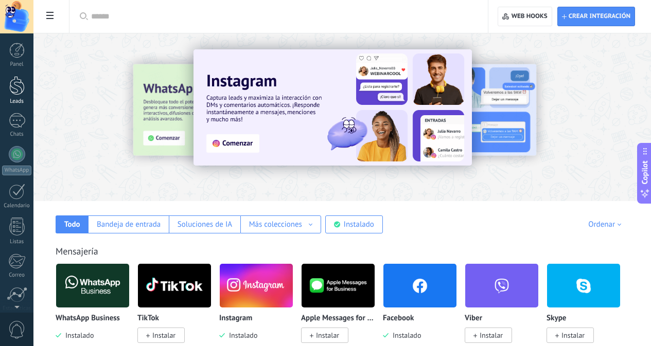
click at [13, 92] on div at bounding box center [16, 85] width 15 height 19
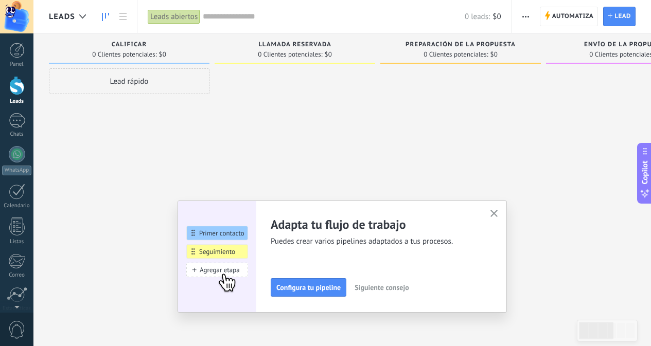
click at [309, 288] on span "Configura tu pipeline" at bounding box center [308, 287] width 64 height 7
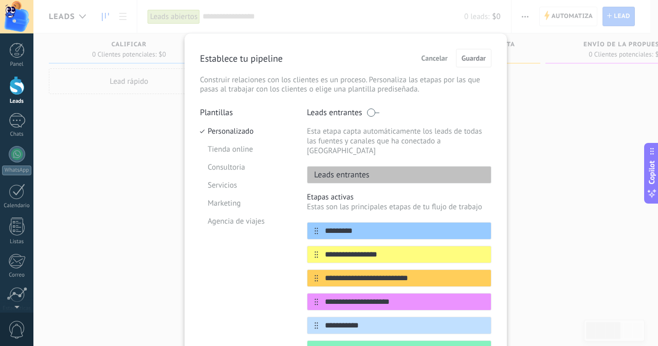
click at [465, 69] on div "Establece tu pipeline Cancelar Guardar Construir relaciones con los clientes es…" at bounding box center [346, 71] width 292 height 45
click at [566, 172] on div "**********" at bounding box center [345, 173] width 625 height 346
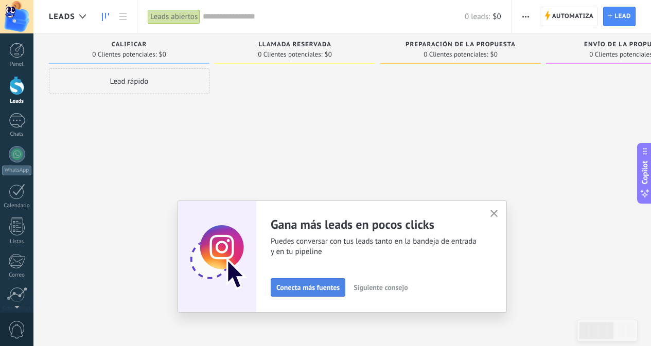
click at [320, 291] on span "Conecta más fuentes" at bounding box center [307, 287] width 63 height 7
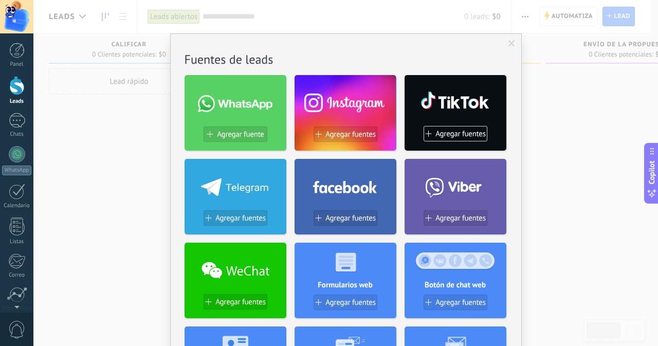
click at [233, 96] on span at bounding box center [235, 103] width 75 height 17
click at [240, 136] on span "Agregar fuente" at bounding box center [240, 134] width 47 height 9
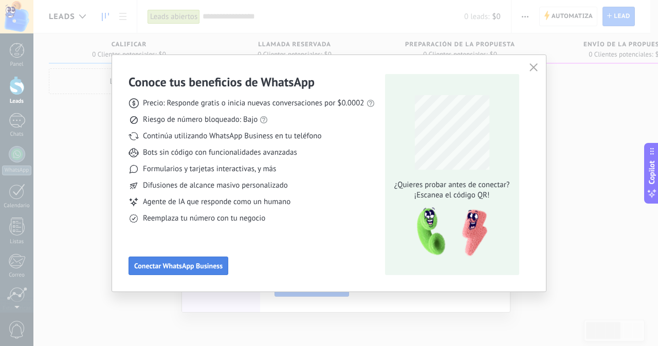
click at [195, 264] on span "Conectar WhatsApp Business" at bounding box center [178, 265] width 88 height 7
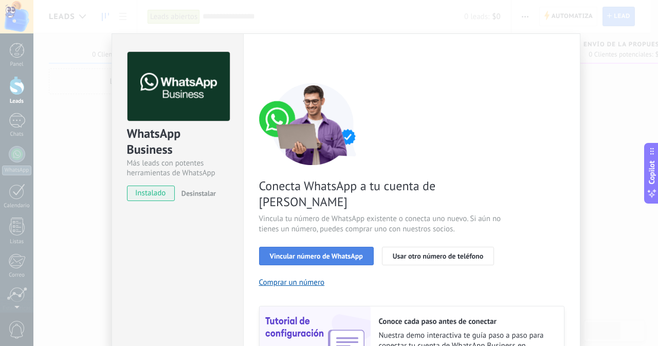
click at [328, 253] on span "Vincular número de WhatsApp" at bounding box center [316, 256] width 93 height 7
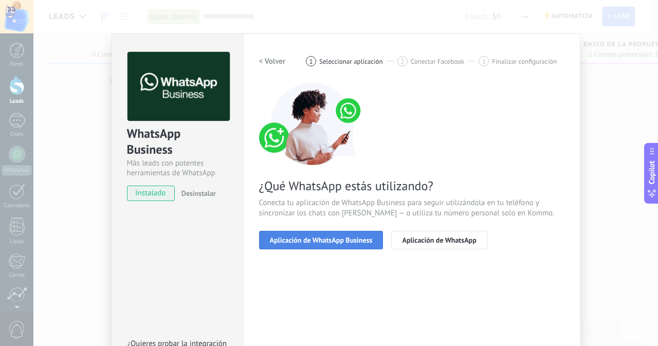
click at [324, 238] on span "Aplicación de WhatsApp Business" at bounding box center [321, 240] width 103 height 7
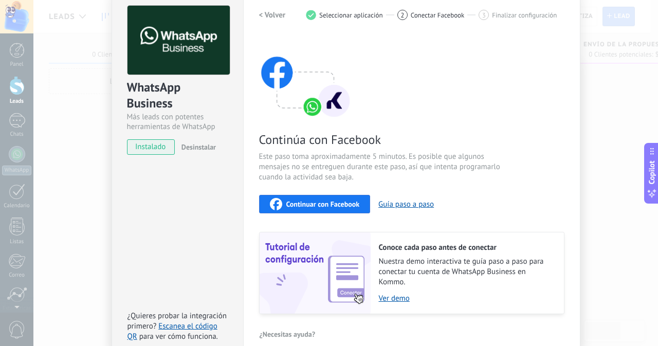
scroll to position [99, 0]
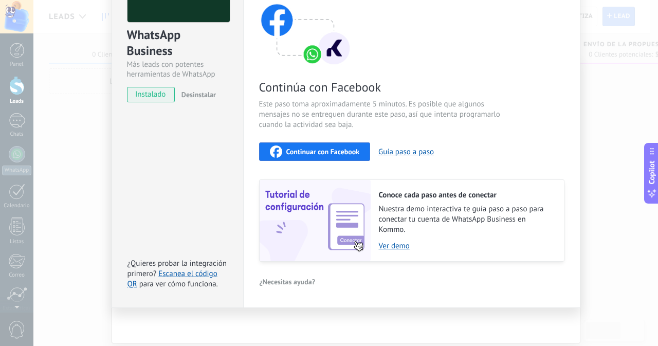
click at [307, 152] on span "Continuar con Facebook" at bounding box center [324, 151] width 74 height 7
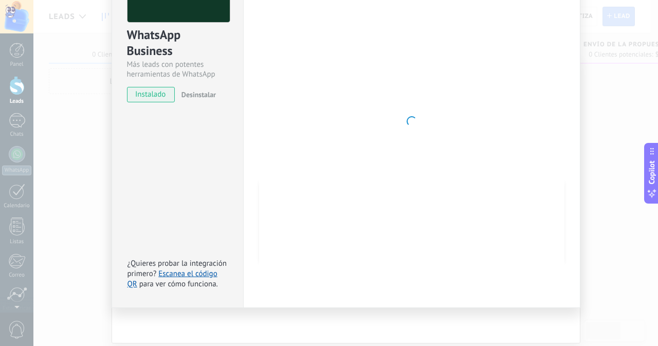
click at [526, 153] on div at bounding box center [412, 121] width 306 height 336
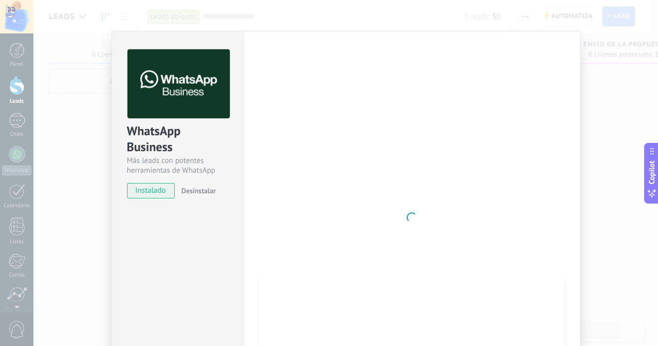
scroll to position [0, 0]
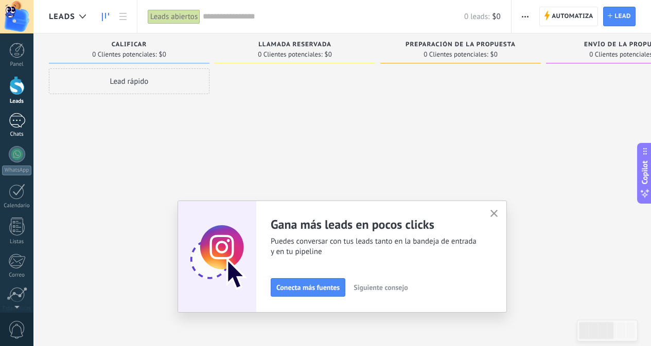
click at [19, 121] on div at bounding box center [17, 120] width 16 height 15
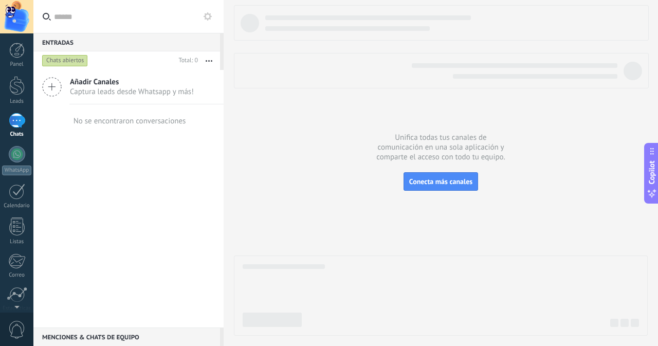
click at [105, 90] on span "Captura leads desde Whatsapp y más!" at bounding box center [132, 92] width 124 height 10
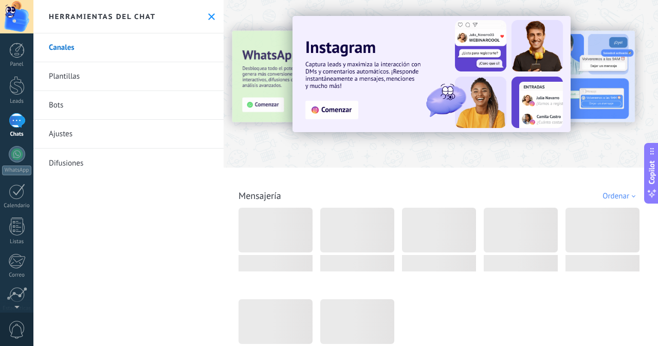
click at [74, 141] on link "Ajustes" at bounding box center [128, 134] width 190 height 29
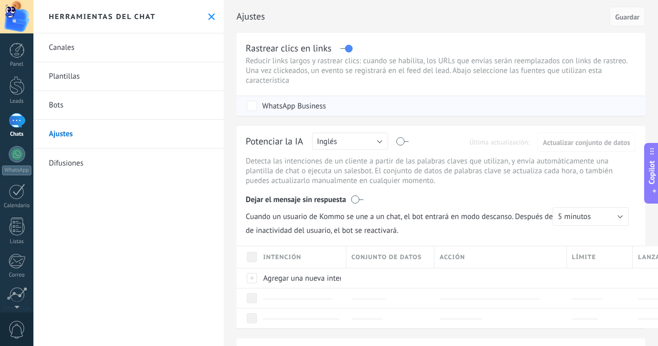
click at [289, 102] on div "WhatsApp Business" at bounding box center [294, 106] width 64 height 10
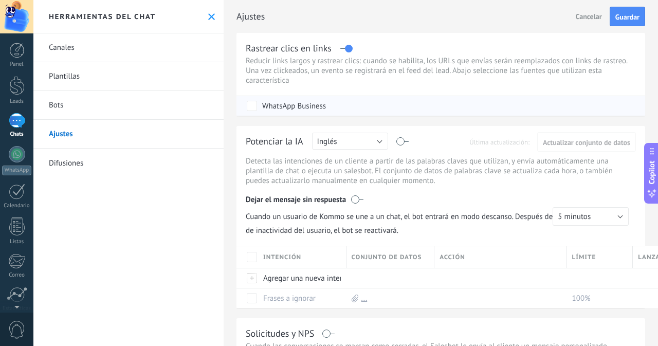
click at [263, 105] on div "WhatsApp Business" at bounding box center [294, 106] width 64 height 10
click at [637, 16] on button "Guardar" at bounding box center [627, 17] width 35 height 20
click at [624, 10] on button "Guardar" at bounding box center [627, 17] width 35 height 20
click at [624, 23] on button "Guardar" at bounding box center [627, 17] width 35 height 20
click at [208, 13] on icon at bounding box center [211, 16] width 7 height 7
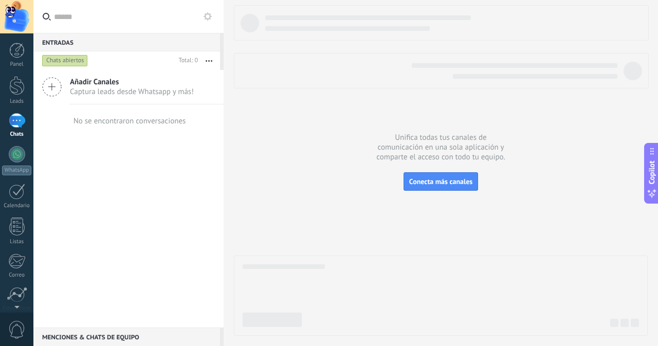
click at [21, 105] on div "Panel Leads Chats WhatsApp Clientes" at bounding box center [16, 219] width 33 height 352
click at [16, 83] on div at bounding box center [16, 85] width 15 height 19
